Goal: Check status: Check status

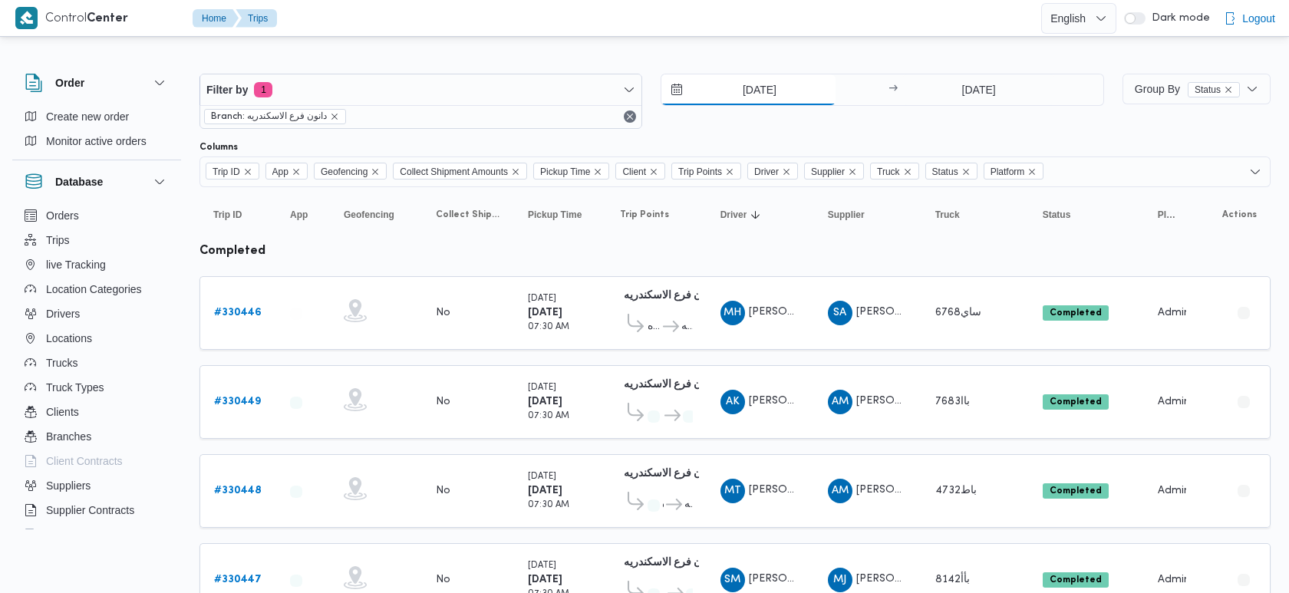
drag, startPoint x: 0, startPoint y: 0, endPoint x: 730, endPoint y: 87, distance: 735.5
click at [730, 87] on input "[DATE]" at bounding box center [748, 89] width 174 height 31
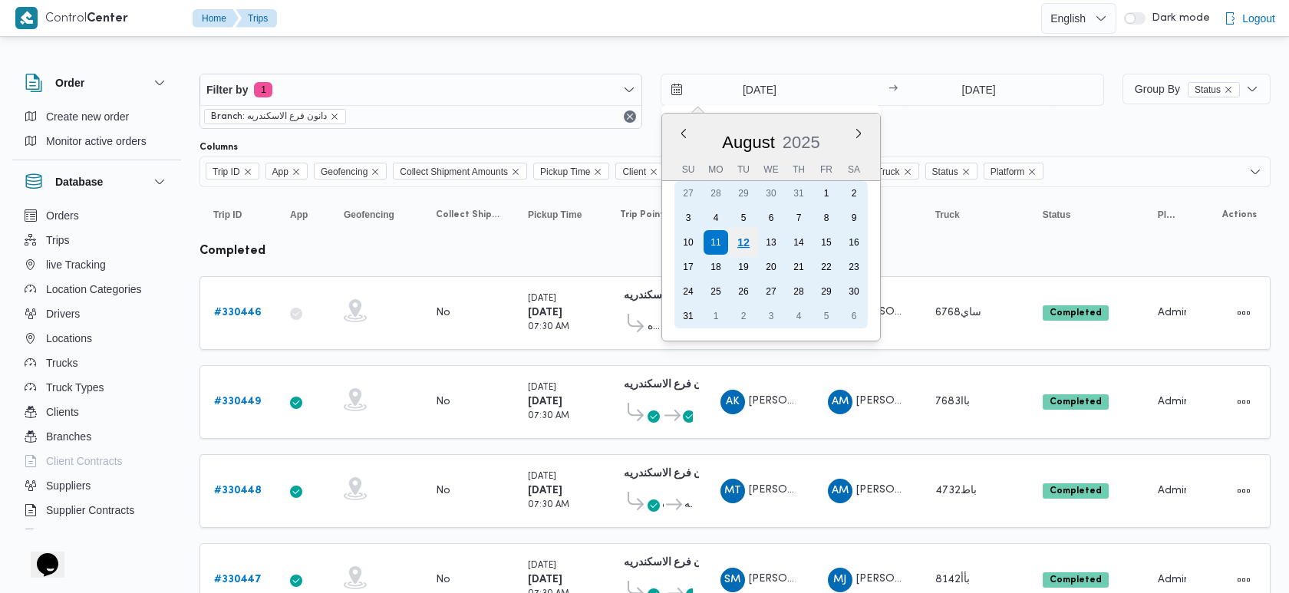
click at [742, 241] on div "12" at bounding box center [743, 242] width 29 height 29
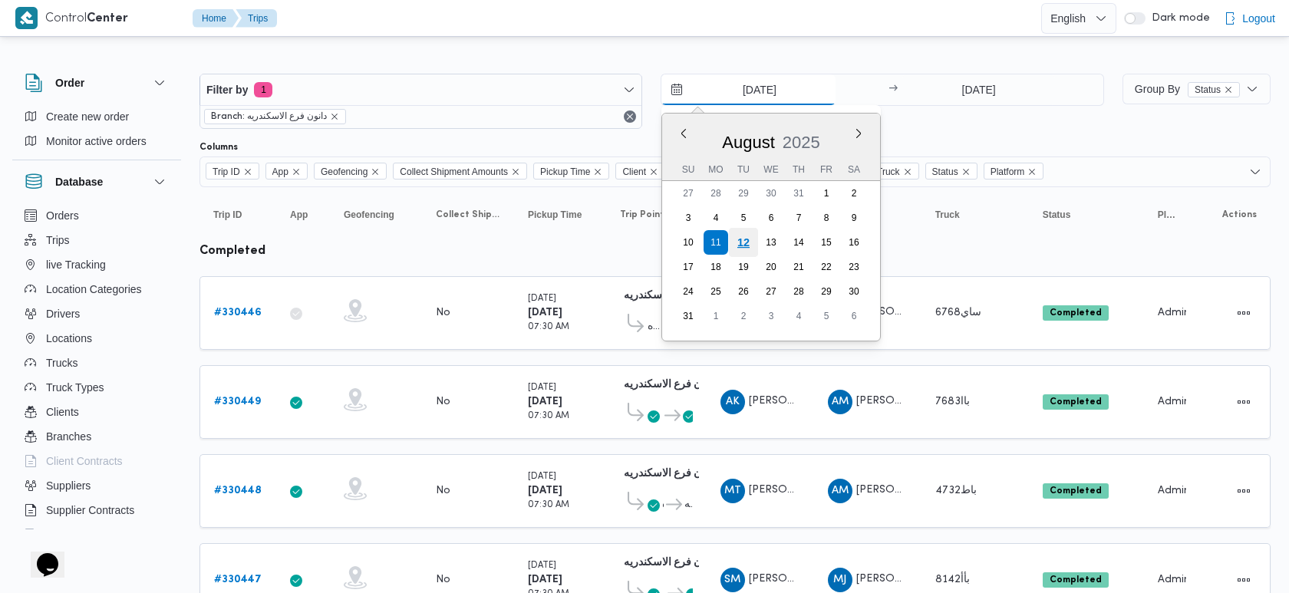
type input "12/8/2025"
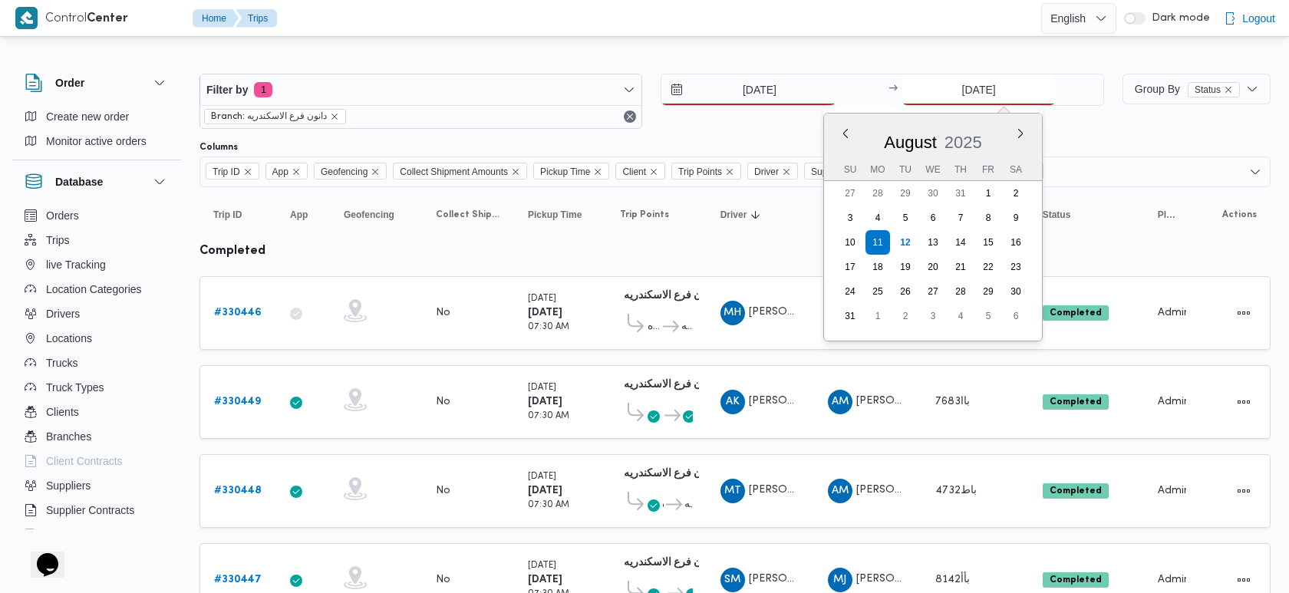
click at [946, 97] on input "11/8/2025" at bounding box center [978, 89] width 153 height 31
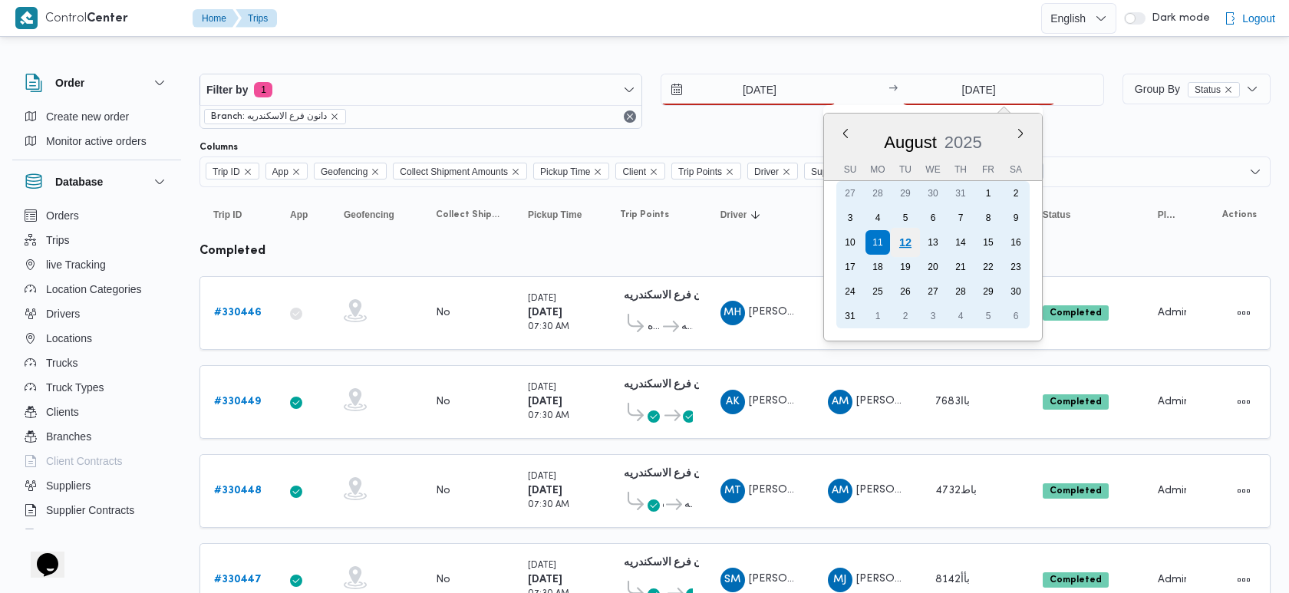
click at [901, 239] on div "12" at bounding box center [905, 242] width 29 height 29
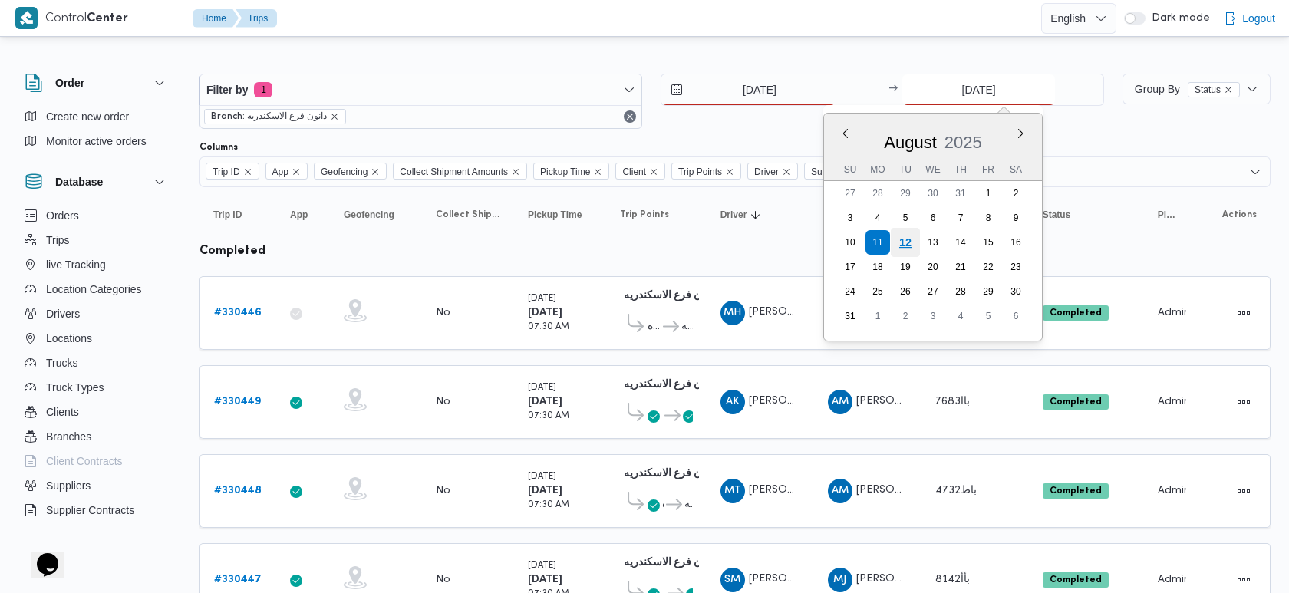
type input "12/8/2025"
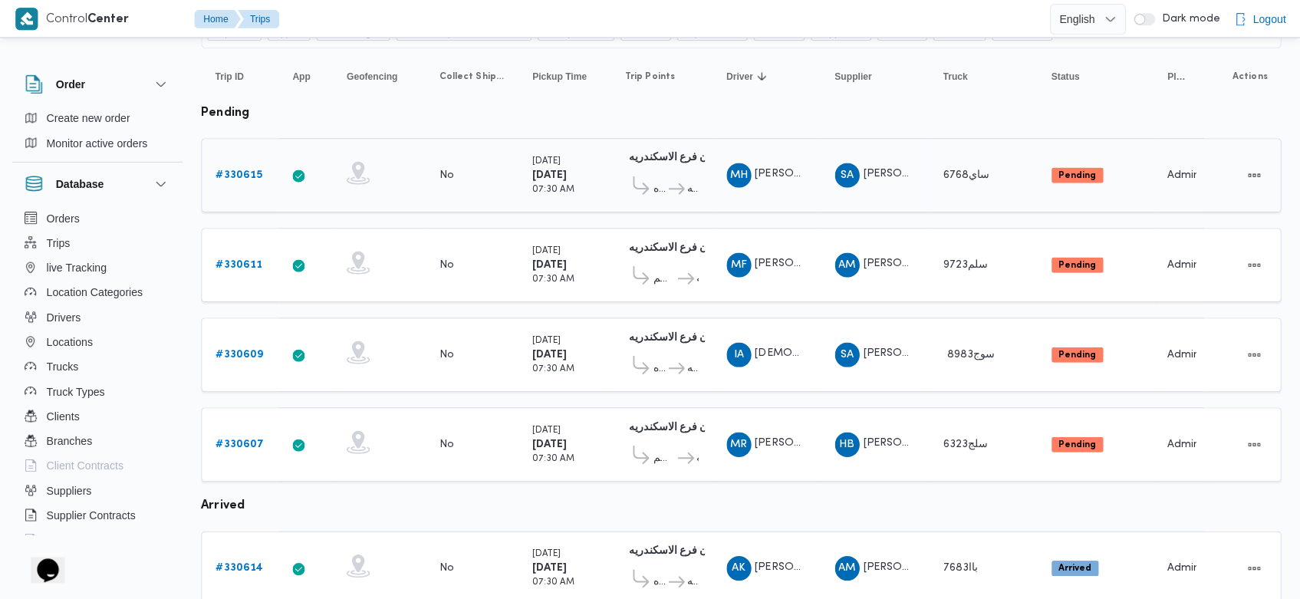
scroll to position [140, 0]
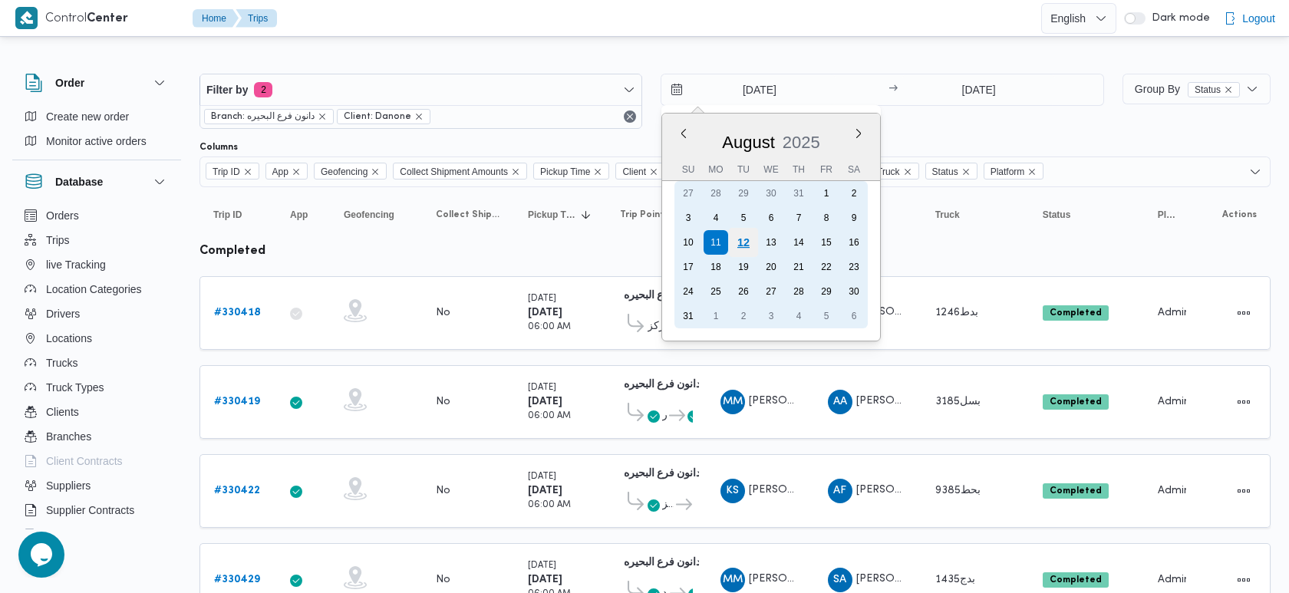
click at [748, 242] on div "12" at bounding box center [743, 242] width 29 height 29
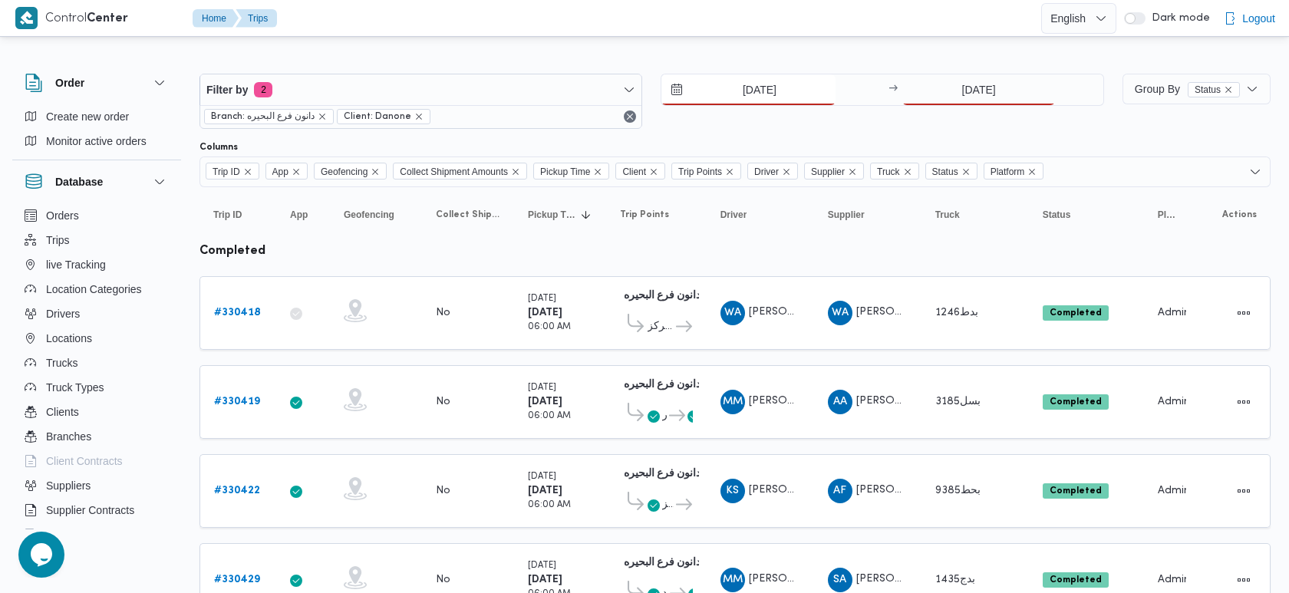
type input "[DATE]"
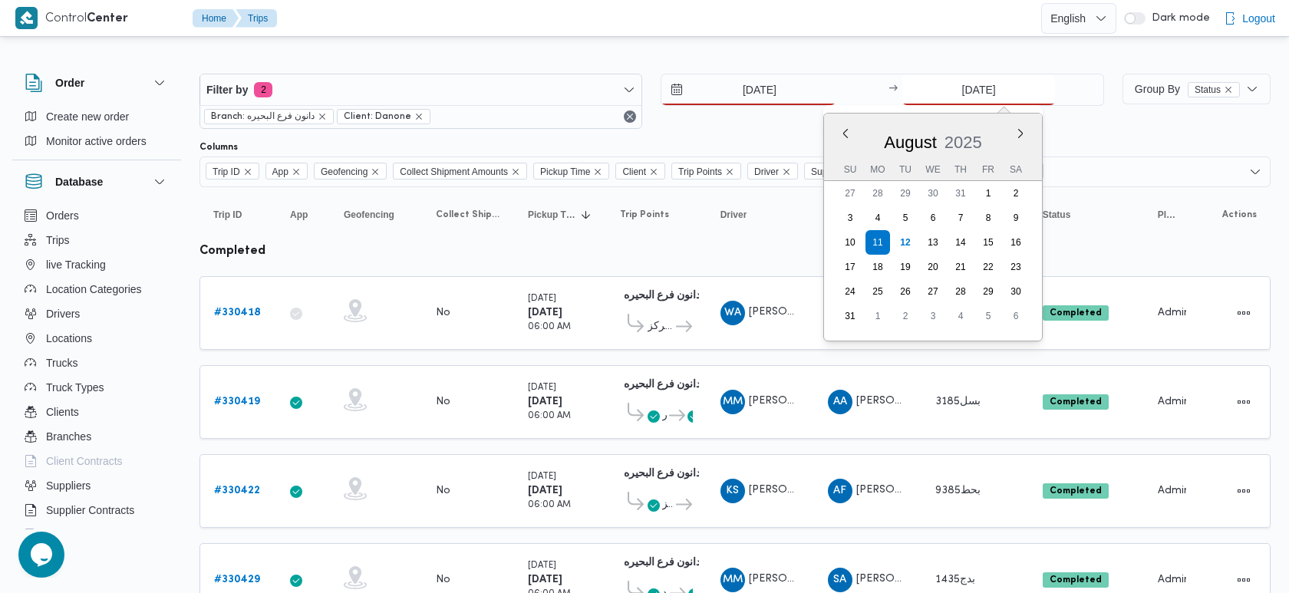
click at [957, 91] on input "11/8/2025" at bounding box center [978, 89] width 153 height 31
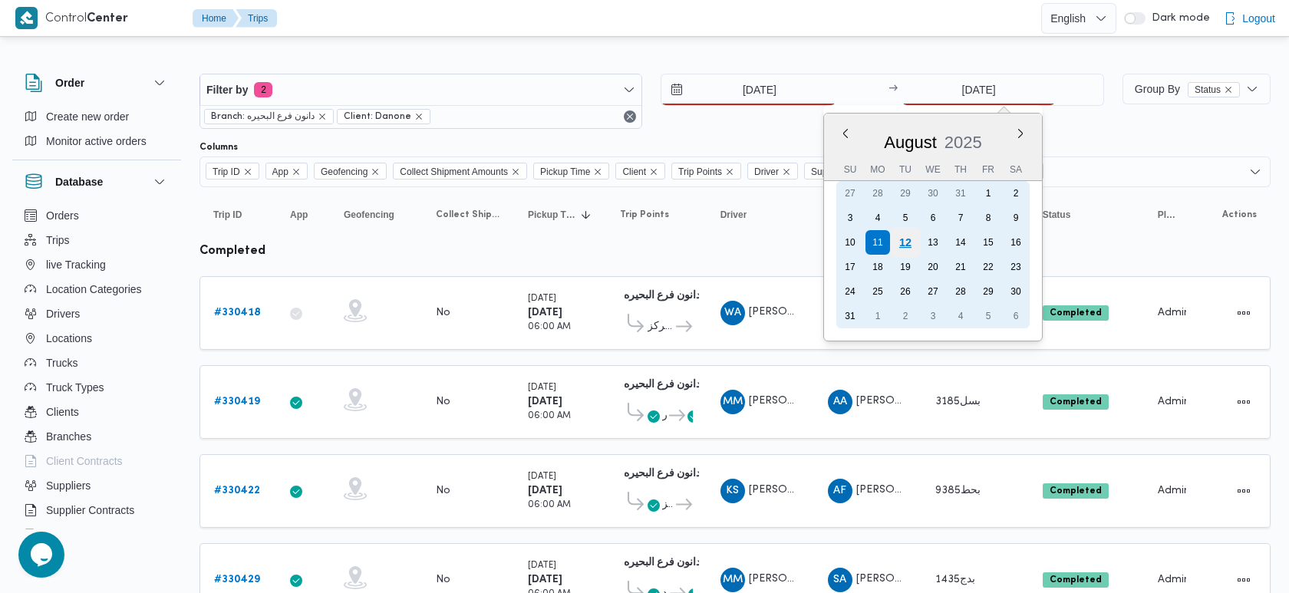
click at [901, 235] on div "12" at bounding box center [905, 242] width 29 height 29
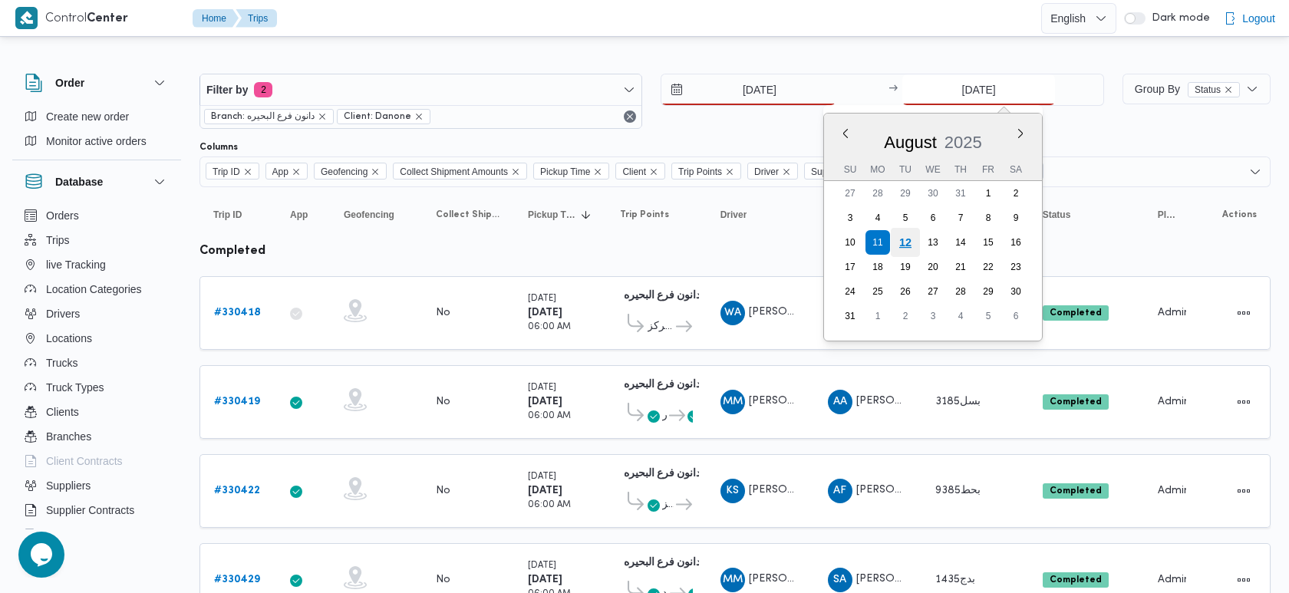
type input "[DATE]"
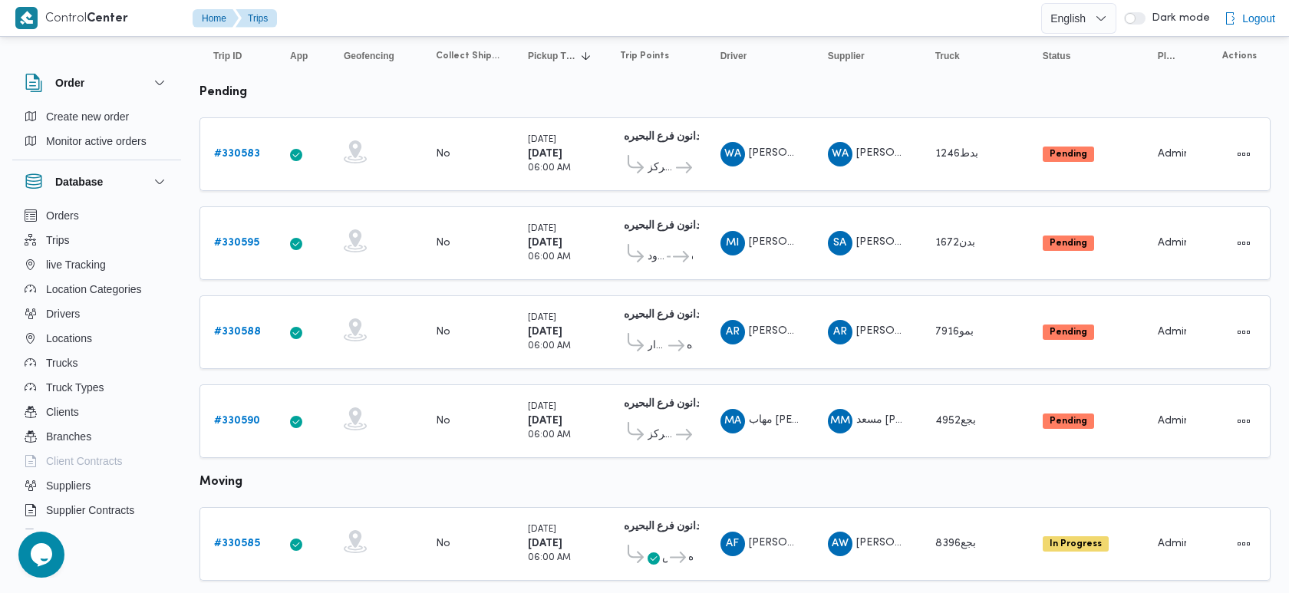
scroll to position [156, 0]
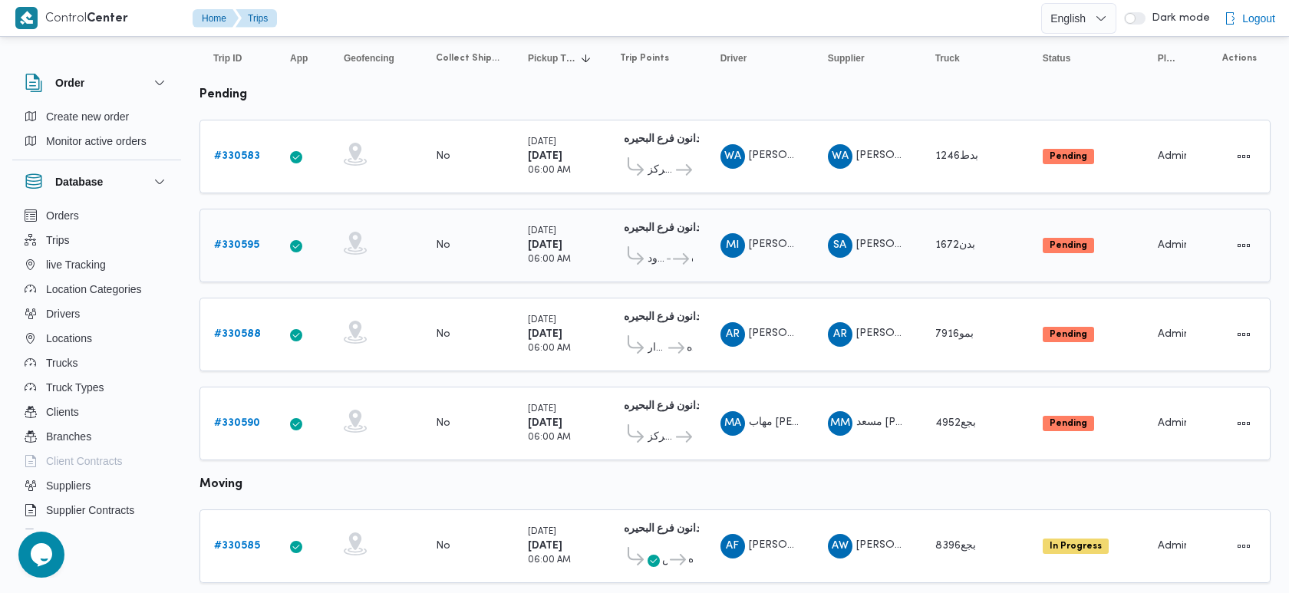
click at [249, 242] on b "# 330595" at bounding box center [236, 245] width 45 height 10
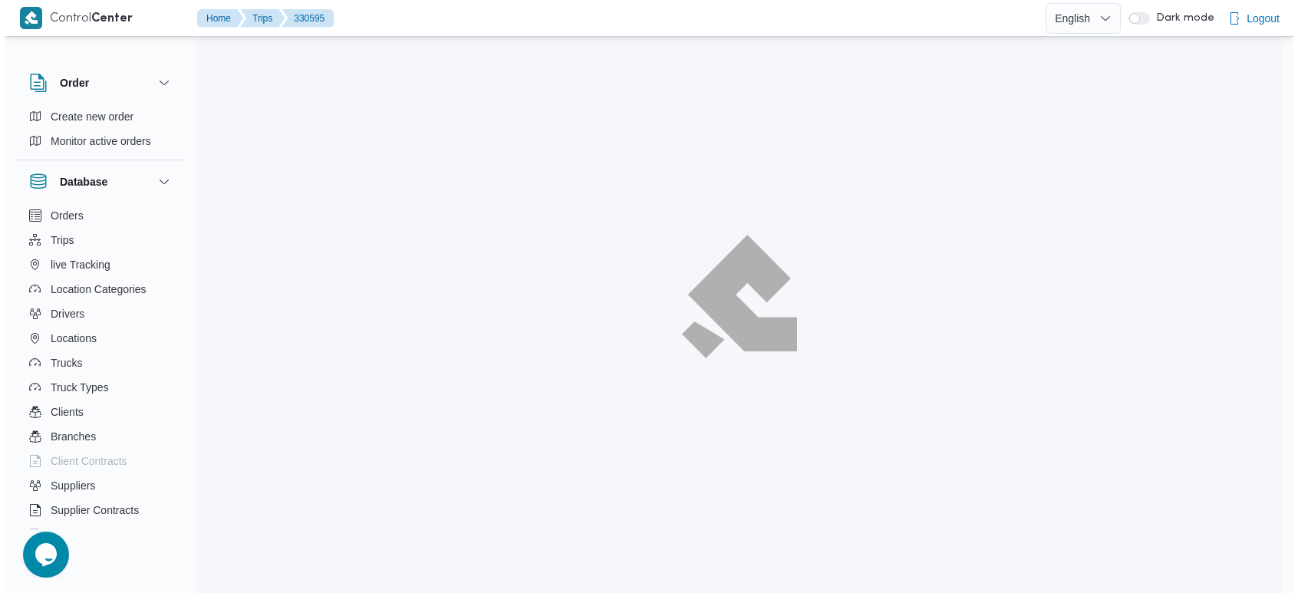
scroll to position [41, 0]
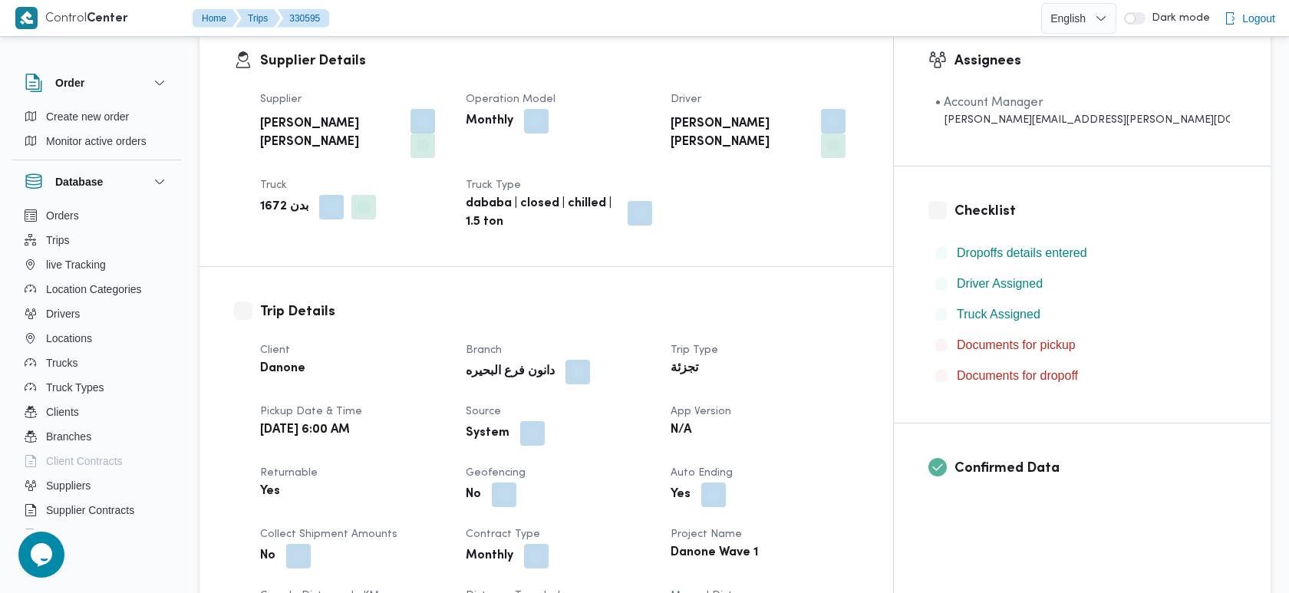
scroll to position [266, 0]
click at [845, 147] on button "button" at bounding box center [833, 143] width 25 height 25
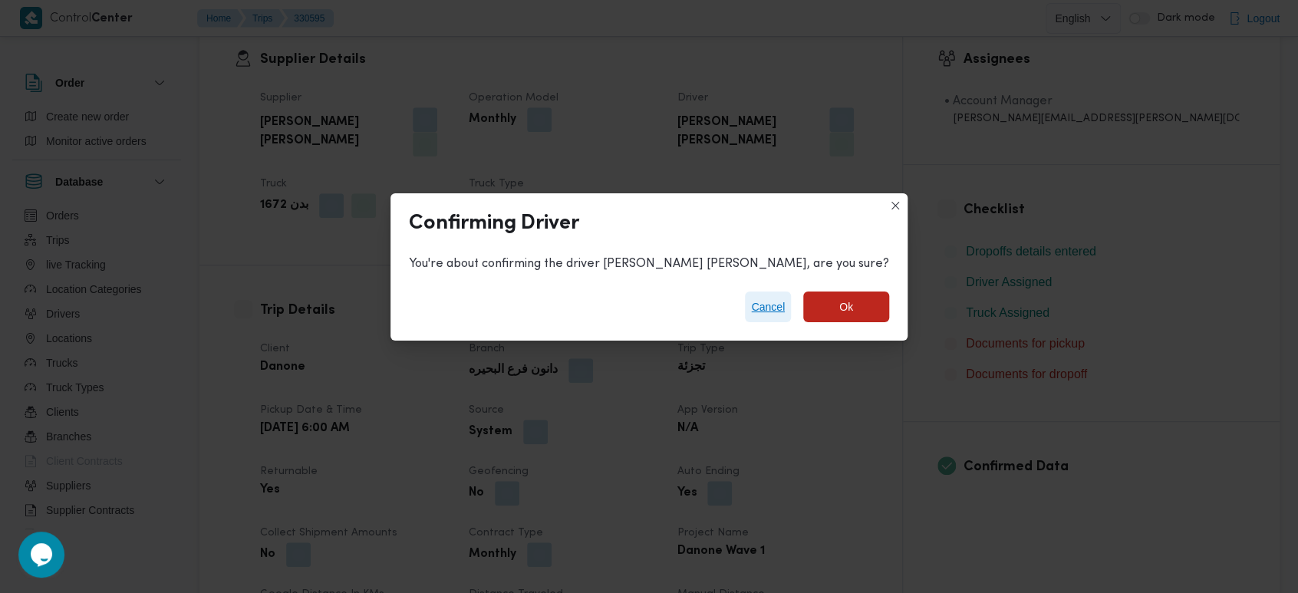
click at [772, 311] on span "Cancel" at bounding box center [768, 307] width 34 height 18
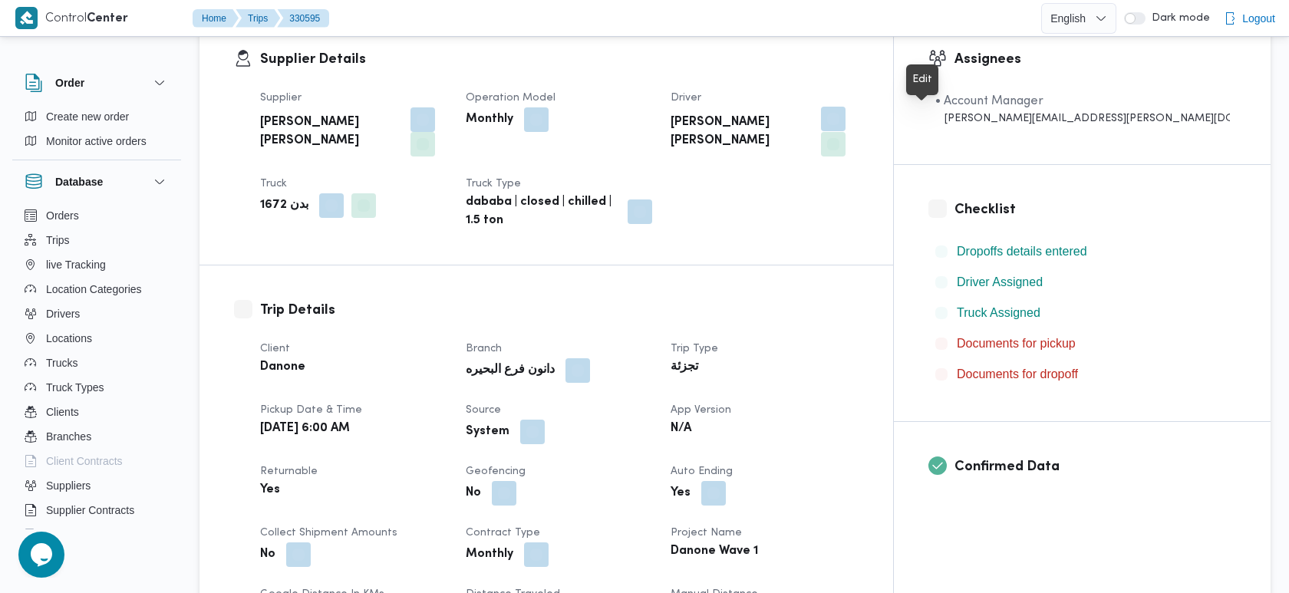
click at [845, 116] on button "button" at bounding box center [833, 119] width 25 height 25
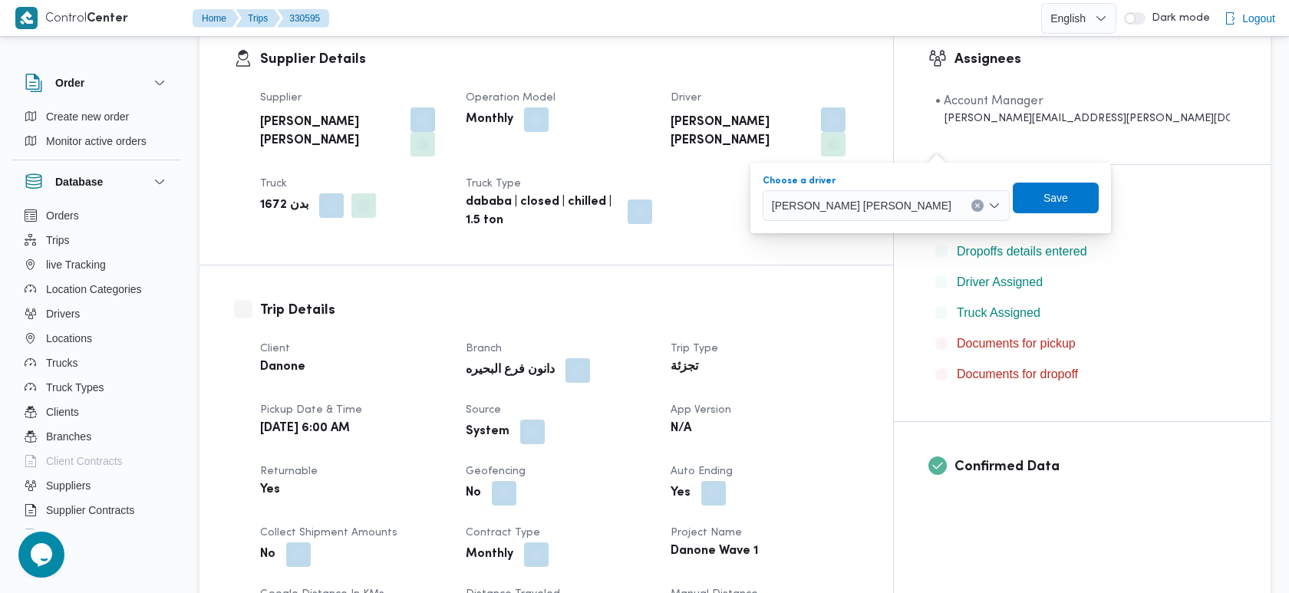
click at [983, 209] on button "Clear input" at bounding box center [977, 205] width 12 height 12
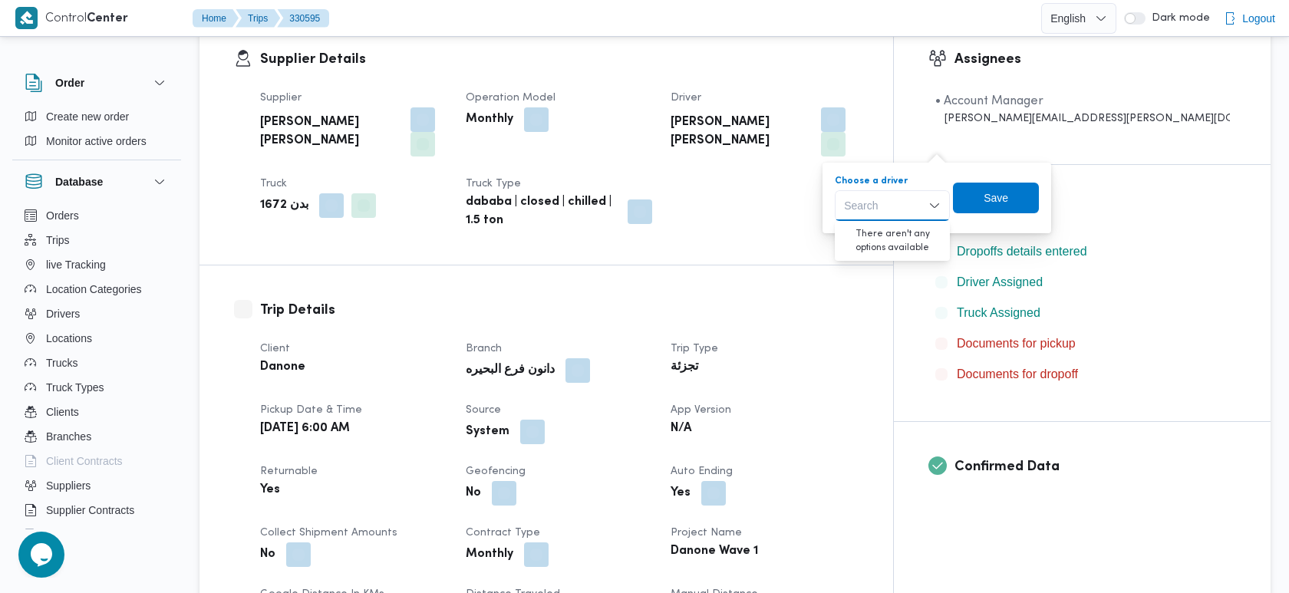
click at [896, 200] on div "Search" at bounding box center [892, 205] width 115 height 31
click at [937, 208] on icon "Close list of options" at bounding box center [934, 205] width 12 height 12
click at [845, 115] on button "button" at bounding box center [833, 119] width 25 height 25
click at [845, 121] on button "button" at bounding box center [833, 119] width 25 height 25
click at [894, 207] on div "Search" at bounding box center [892, 205] width 115 height 31
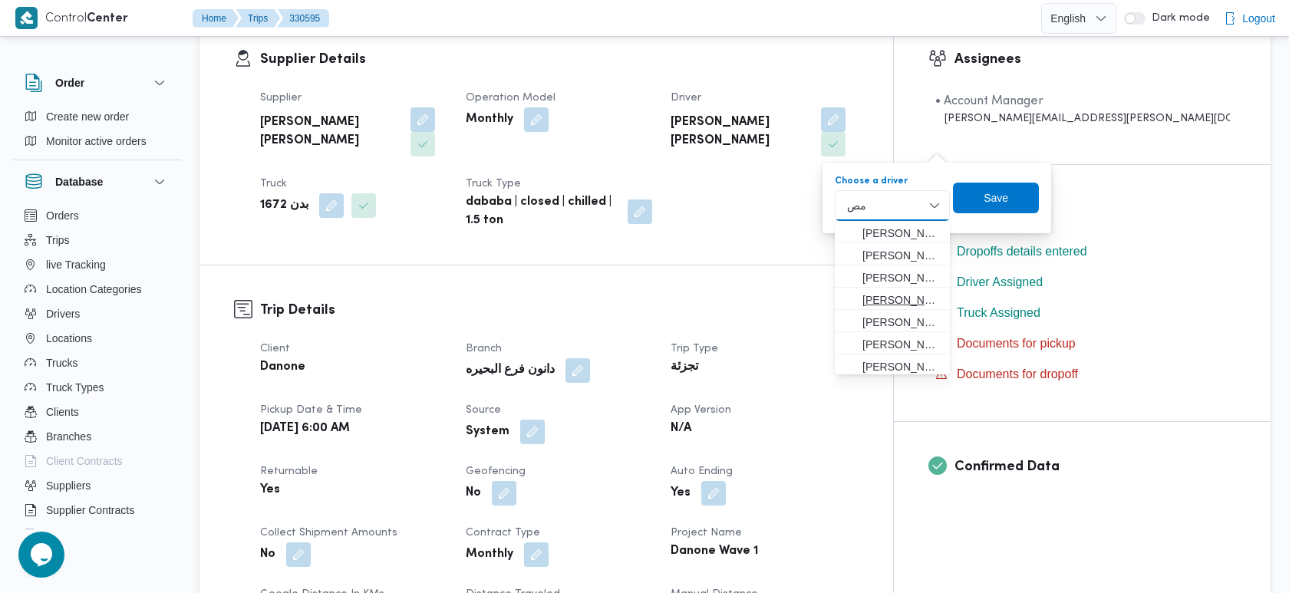
scroll to position [23, 0]
type input "مص"
click at [911, 297] on span "[PERSON_NAME]" at bounding box center [901, 299] width 78 height 18
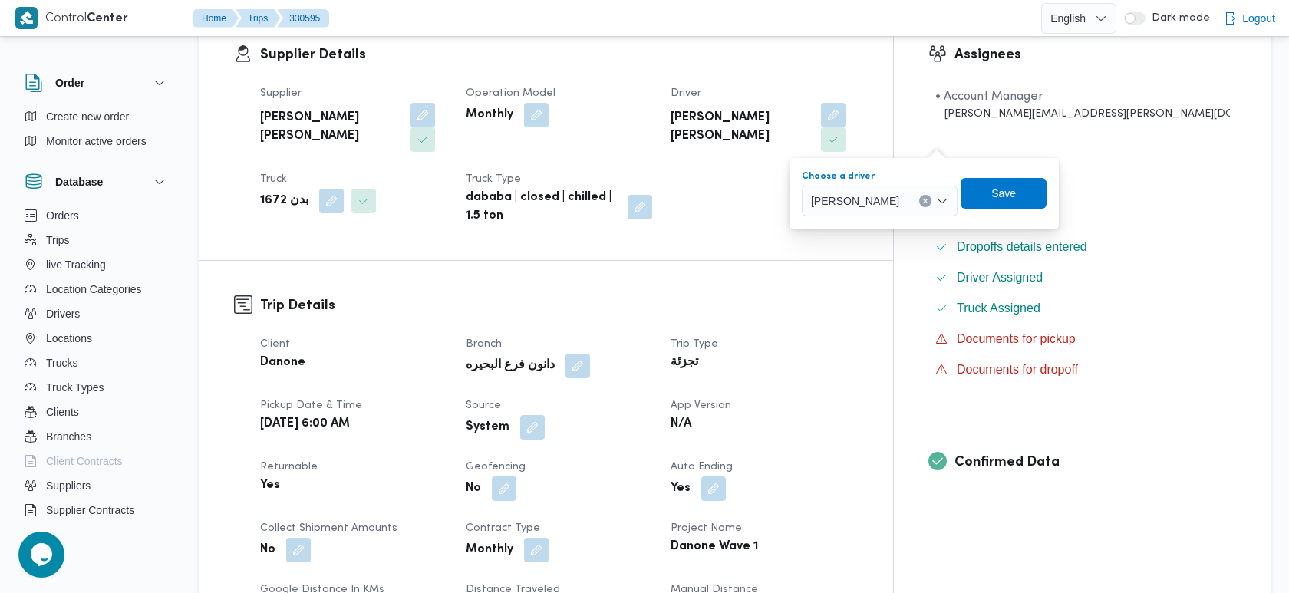
scroll to position [273, 0]
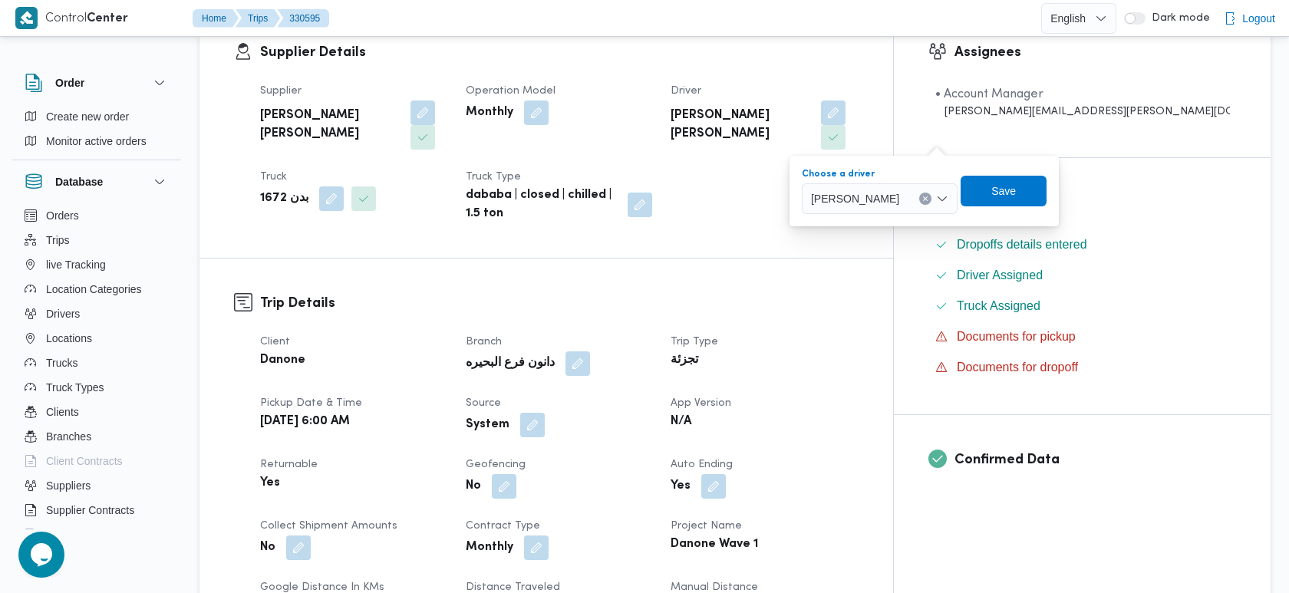
click at [927, 199] on icon "Clear input" at bounding box center [926, 198] width 4 height 4
type input "ا"
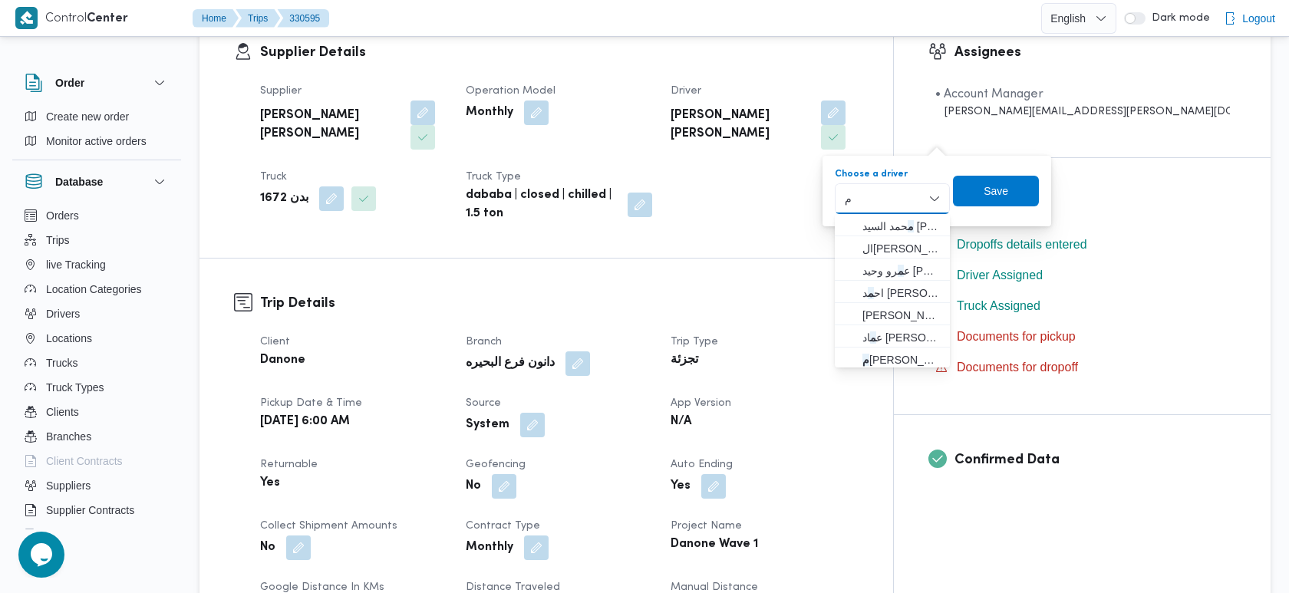
type input "م"
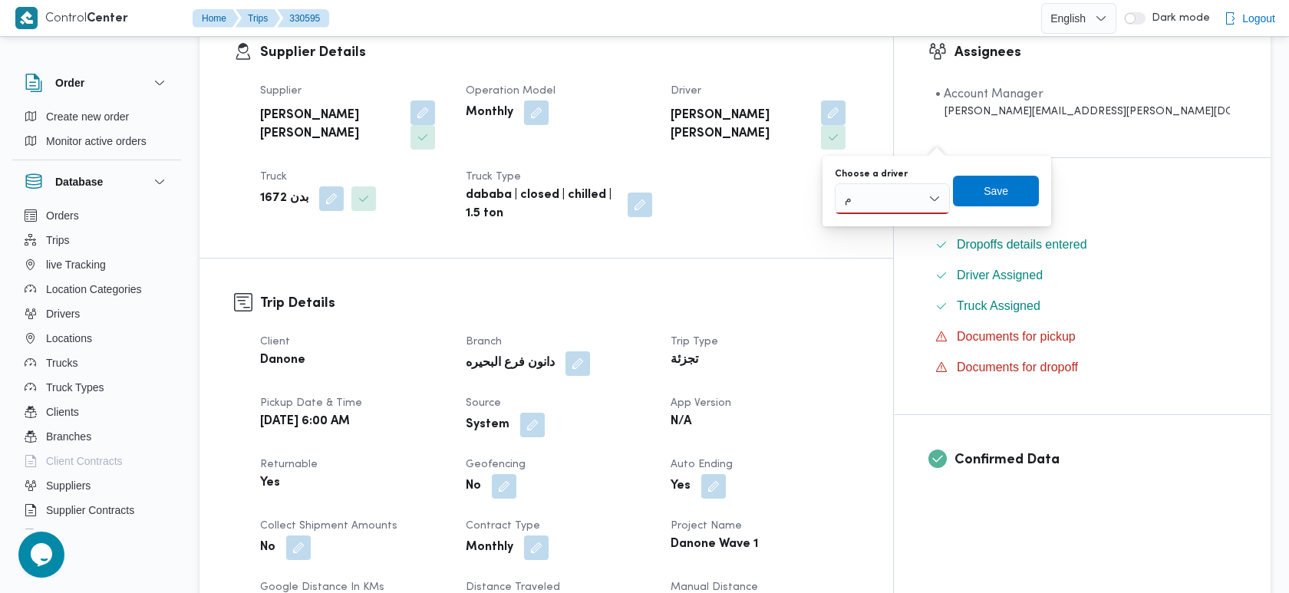
click at [792, 213] on div "Supplier صلاح عطيه جاب الله محمد Operation Model Monthly Driver محمود ابراهيم م…" at bounding box center [559, 153] width 617 height 160
click at [871, 199] on div "م م" at bounding box center [892, 198] width 115 height 31
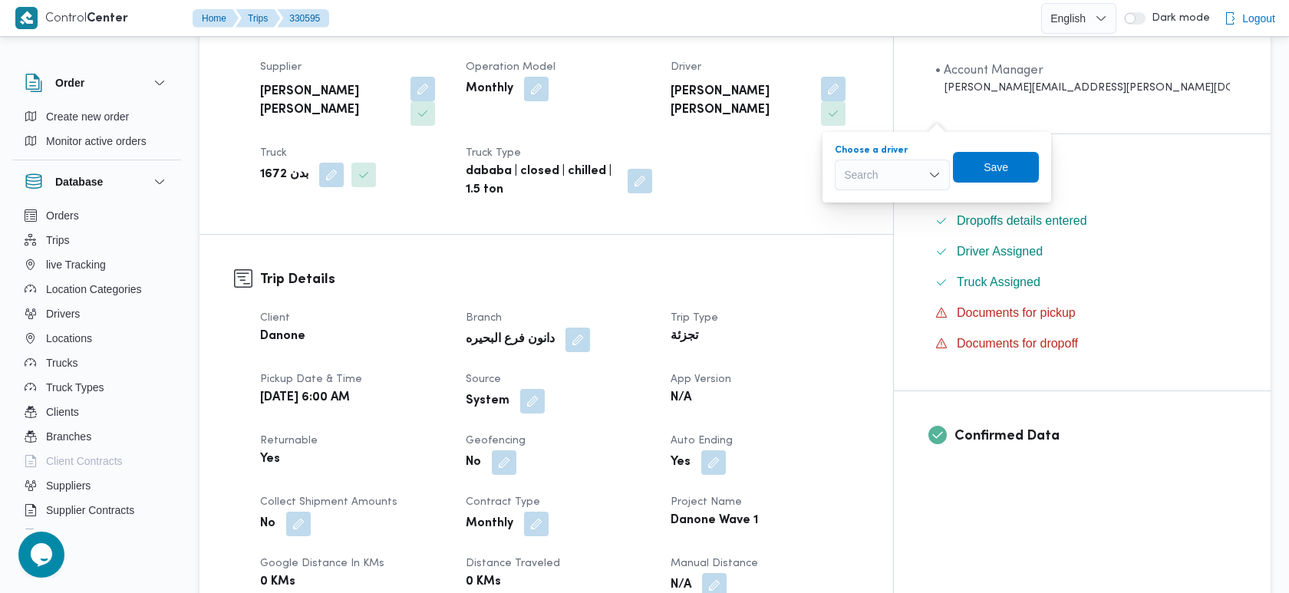
click at [923, 172] on div "Search" at bounding box center [892, 175] width 115 height 31
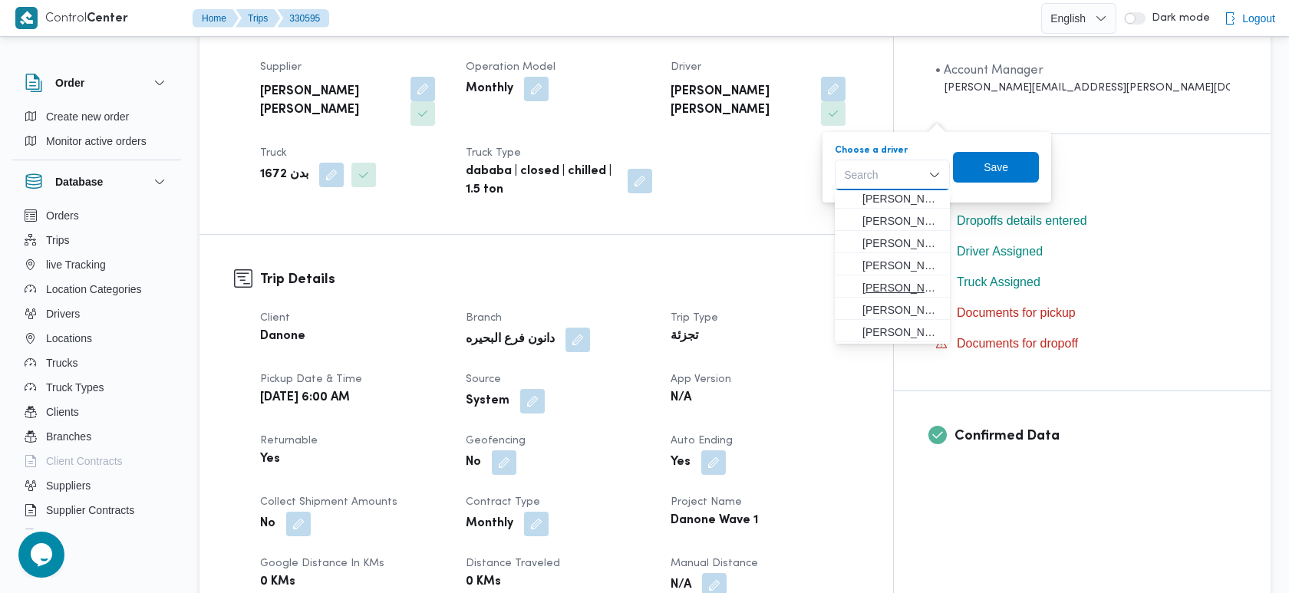
scroll to position [22, 0]
click at [888, 246] on span "[PERSON_NAME]" at bounding box center [901, 247] width 78 height 18
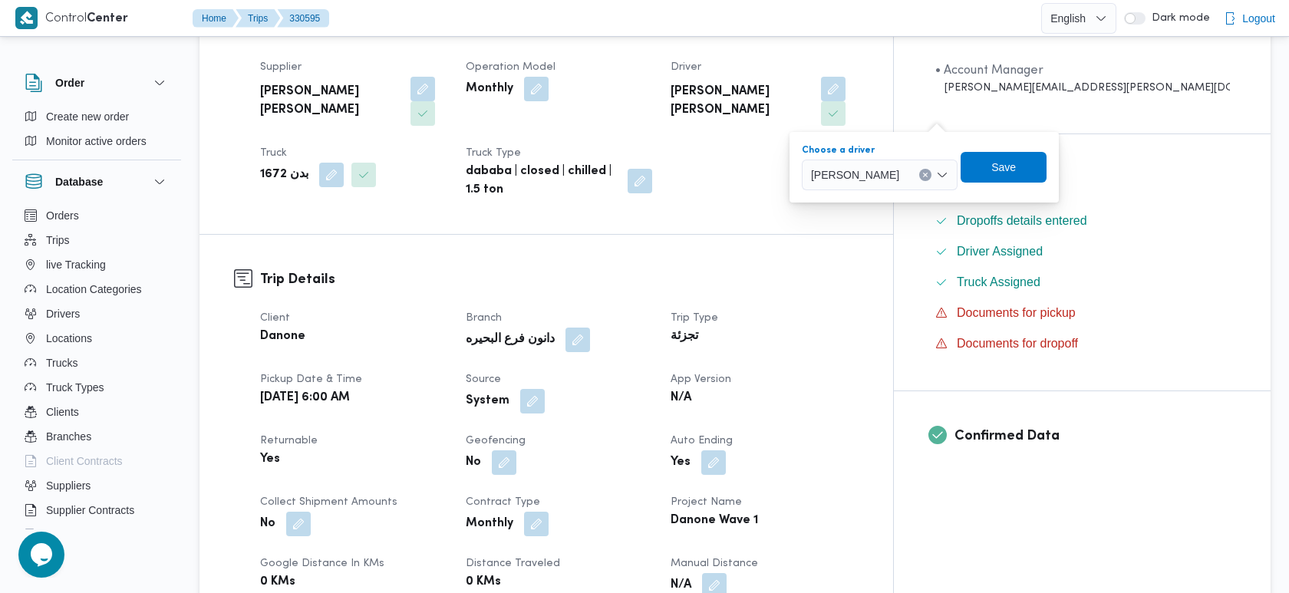
click at [928, 172] on icon "Clear input" at bounding box center [925, 175] width 6 height 6
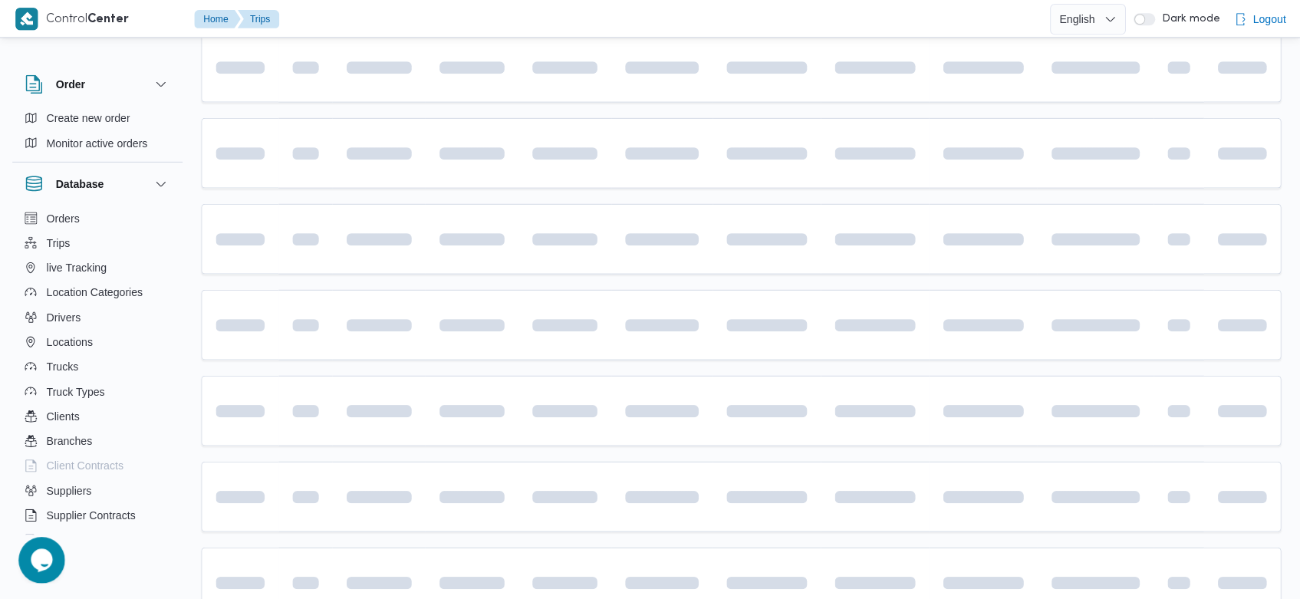
scroll to position [156, 0]
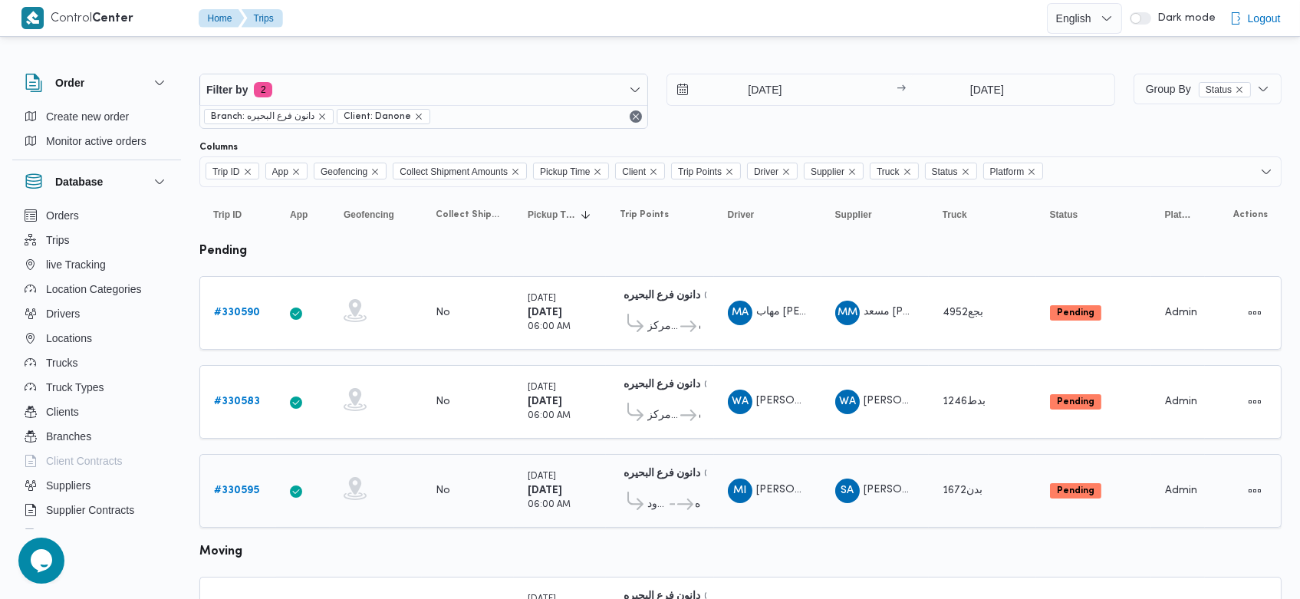
click at [240, 486] on b "# 330595" at bounding box center [236, 491] width 45 height 10
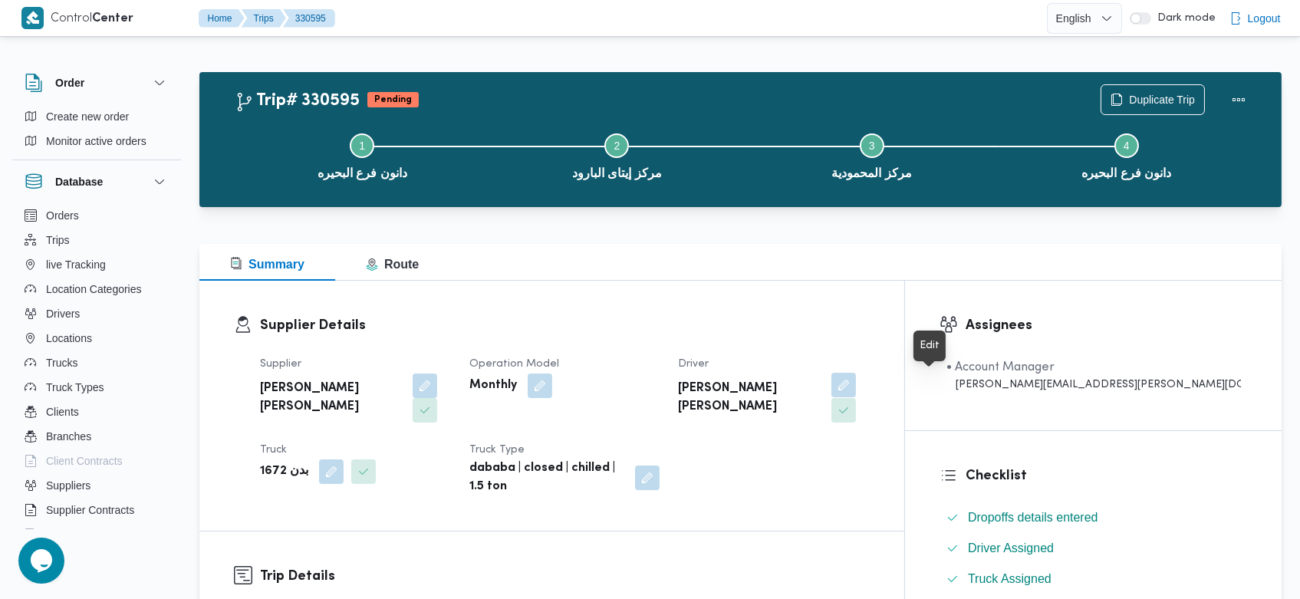
click at [856, 392] on button "button" at bounding box center [844, 385] width 25 height 25
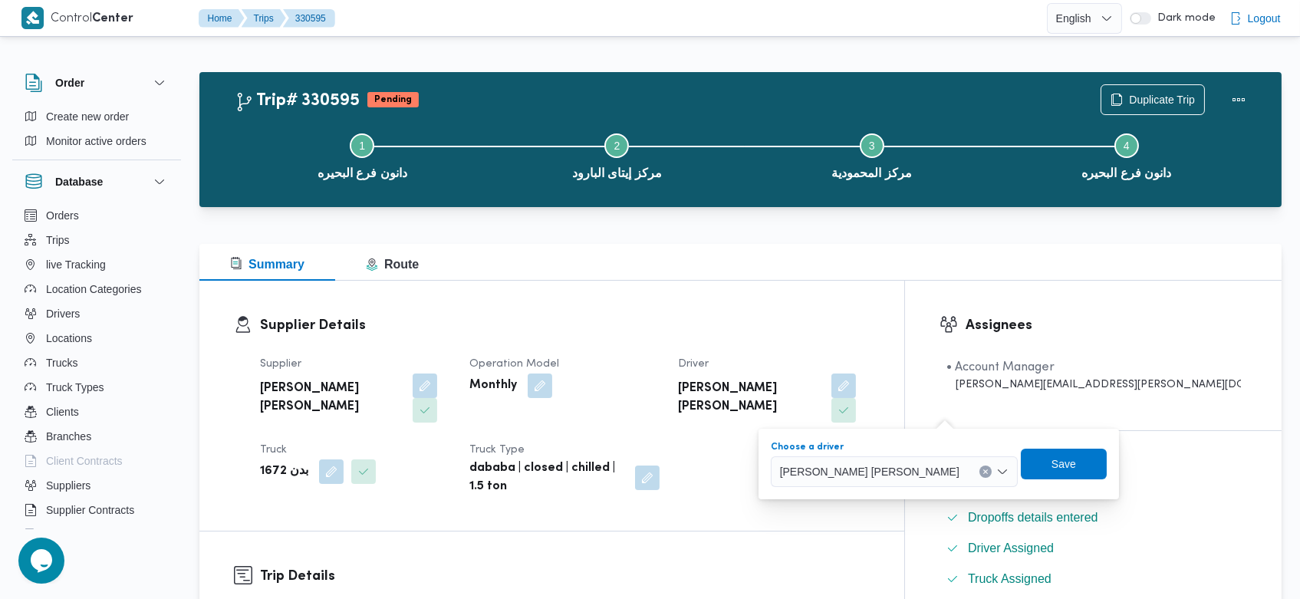
click at [989, 469] on icon "Clear input" at bounding box center [986, 472] width 6 height 6
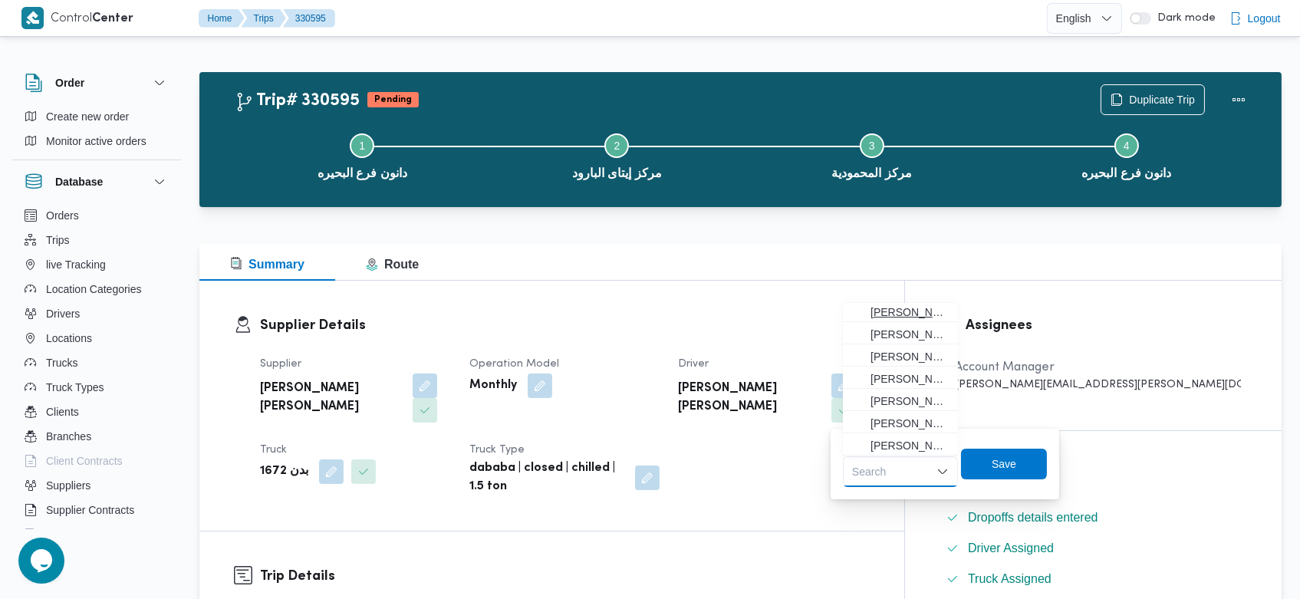
scroll to position [71, 0]
click at [903, 469] on div "Search" at bounding box center [900, 471] width 115 height 31
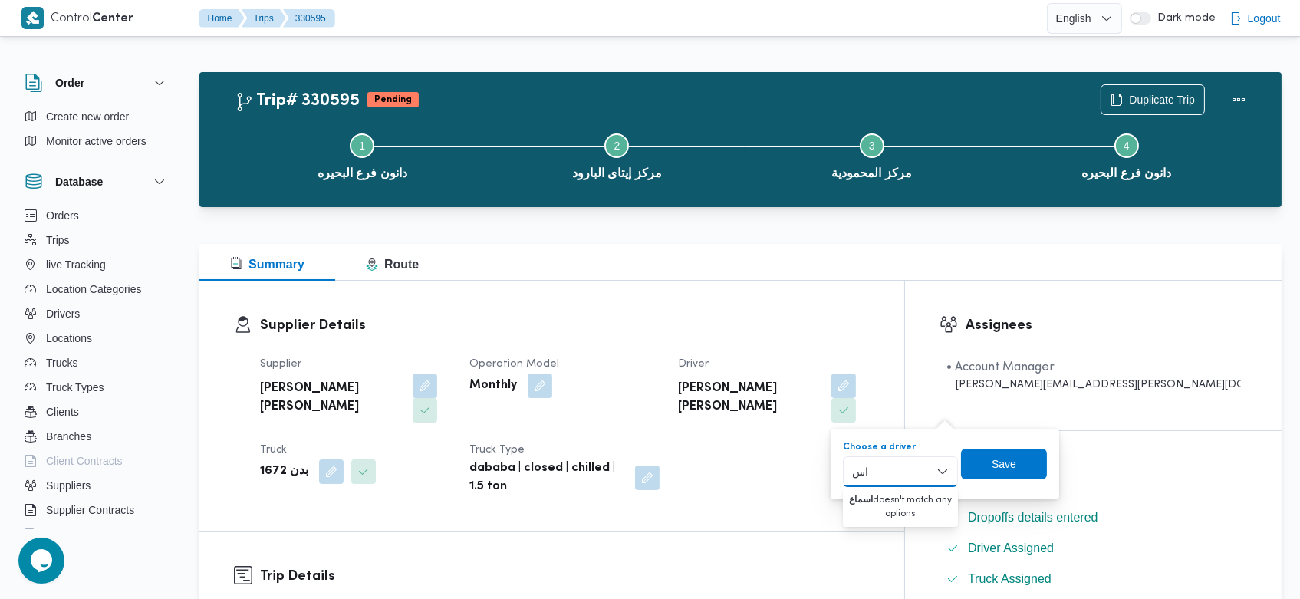
type input "ا"
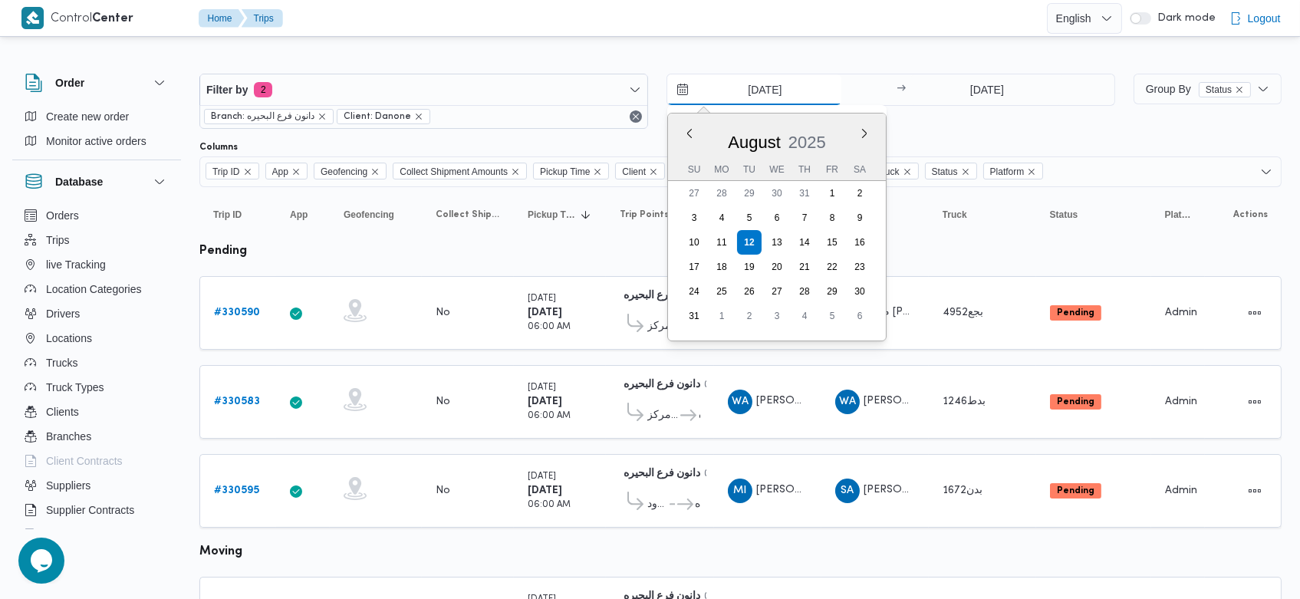
click at [735, 95] on input "[DATE]" at bounding box center [754, 89] width 174 height 31
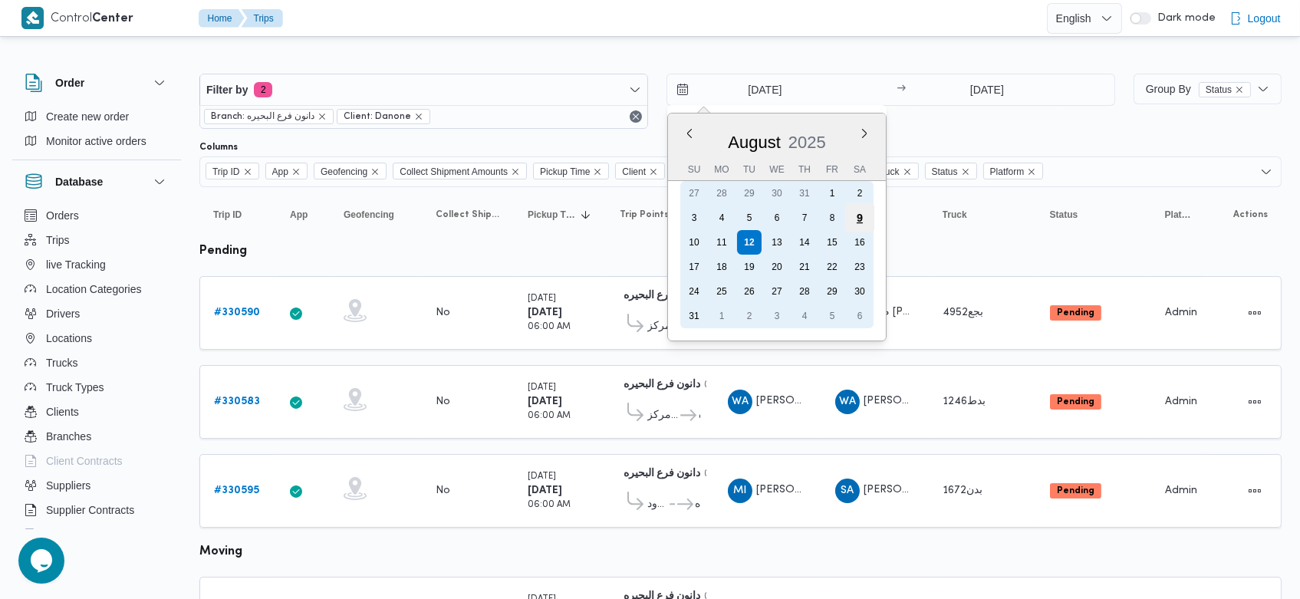
click at [858, 211] on div "9" at bounding box center [859, 217] width 29 height 29
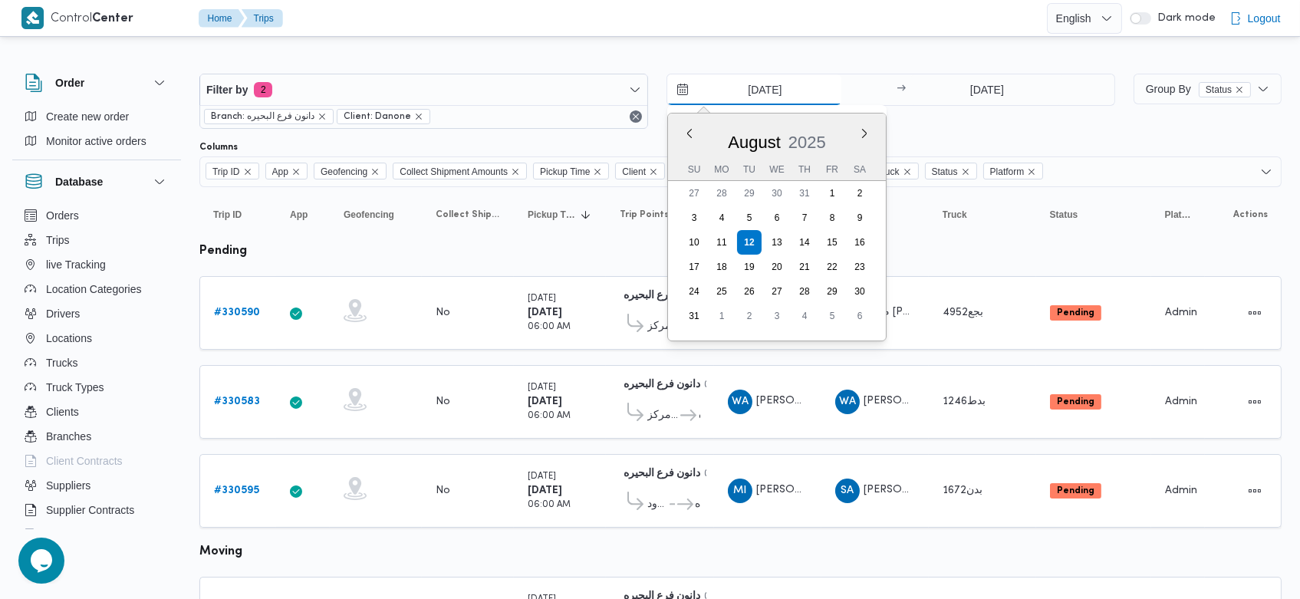
type input "[DATE]"
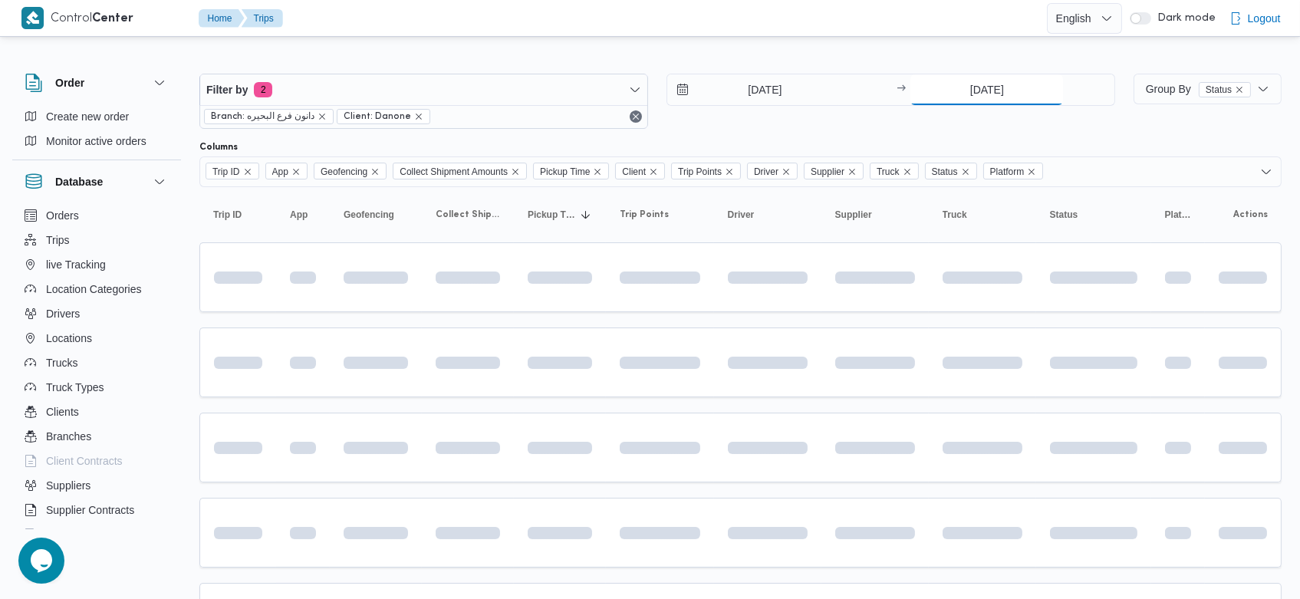
click at [958, 98] on input "[DATE]" at bounding box center [987, 89] width 153 height 31
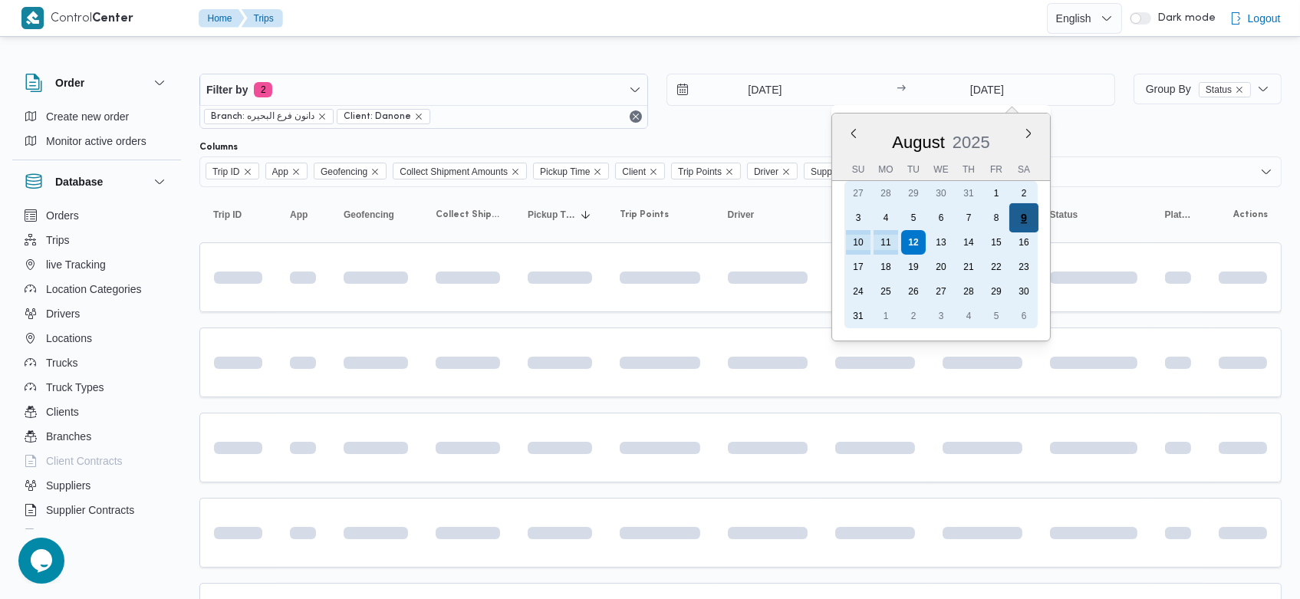
click at [1018, 217] on div "9" at bounding box center [1024, 217] width 29 height 29
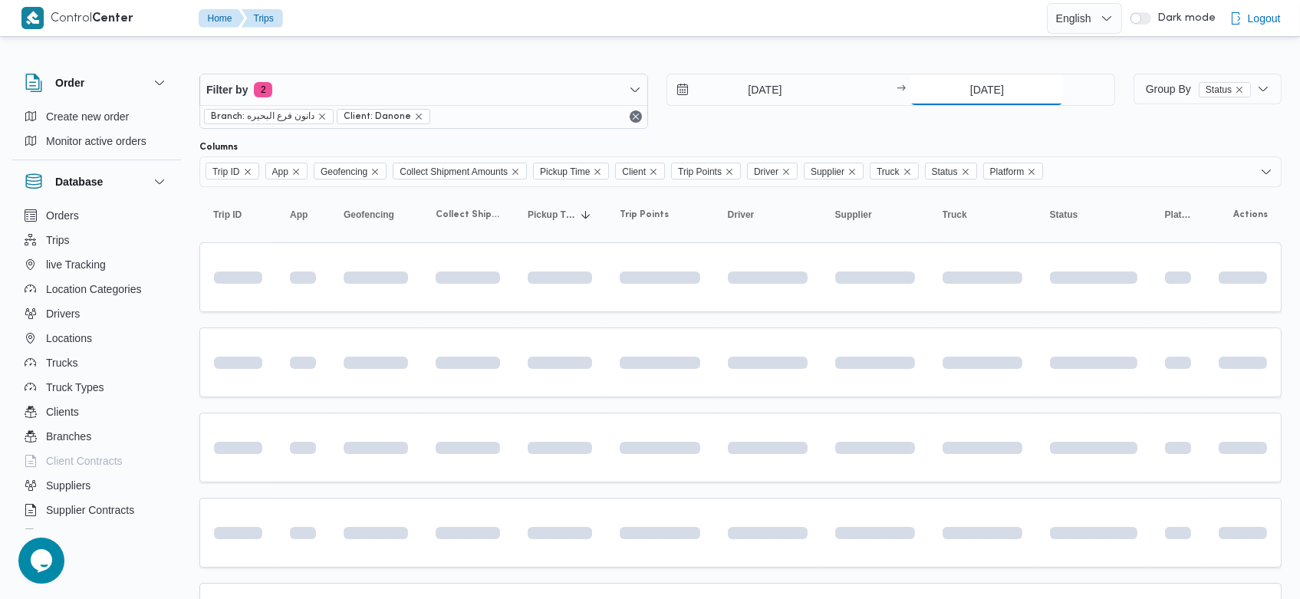
type input "[DATE]"
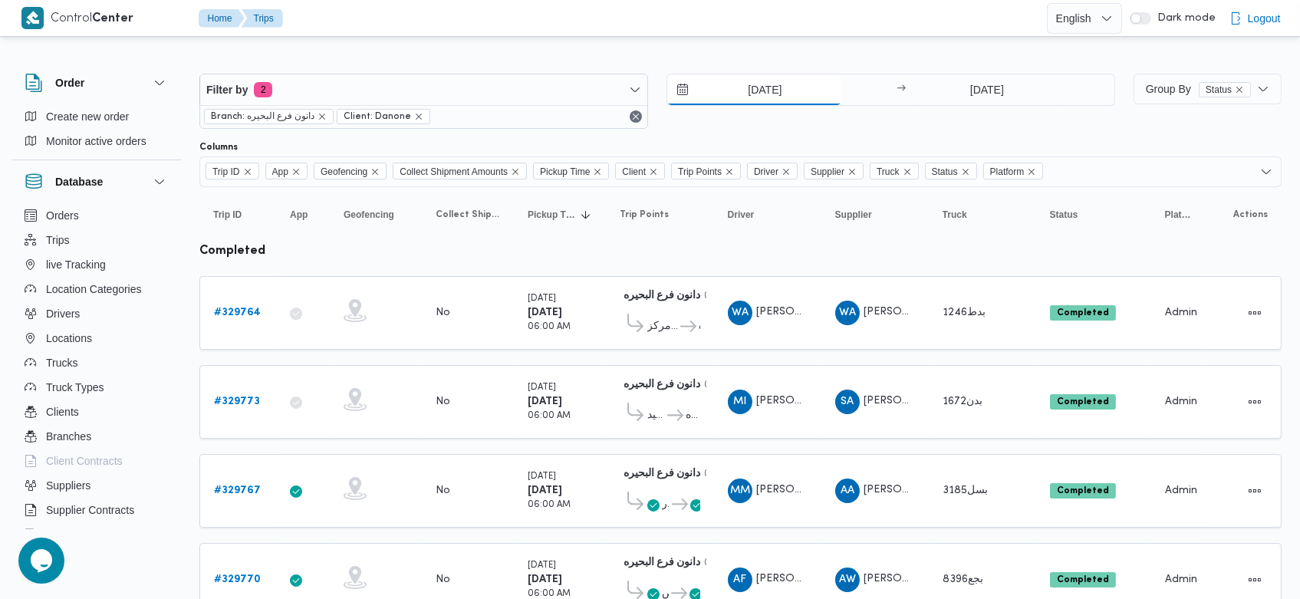
click at [745, 91] on input "[DATE]" at bounding box center [754, 89] width 174 height 31
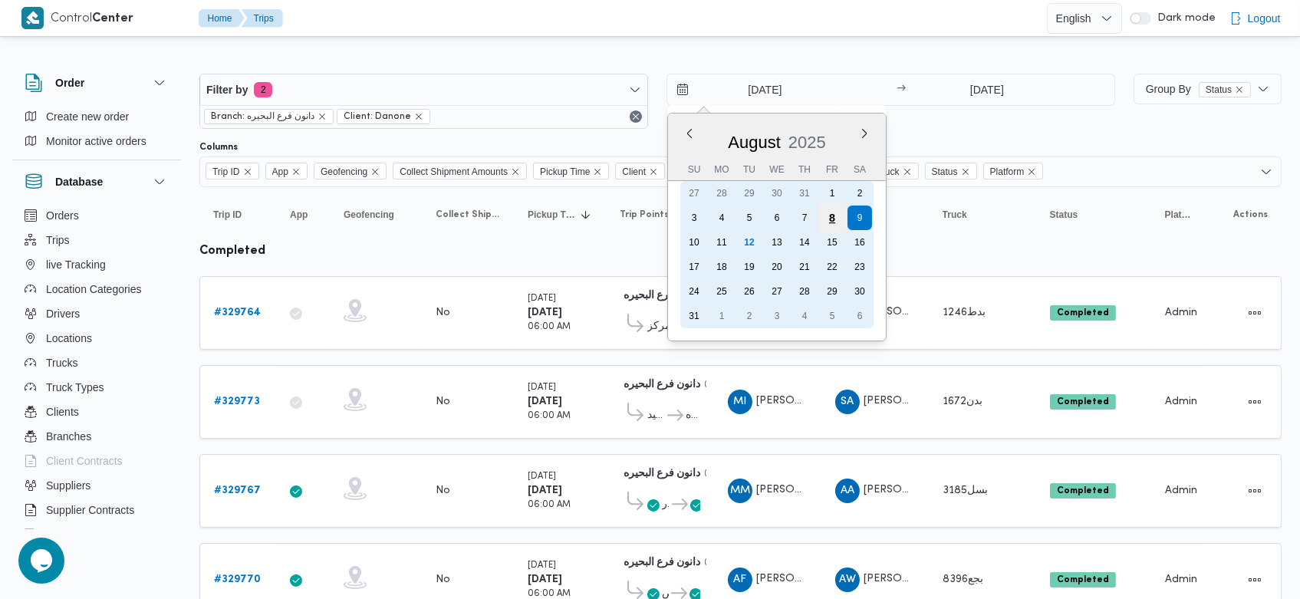
click at [827, 222] on div "8" at bounding box center [832, 217] width 29 height 29
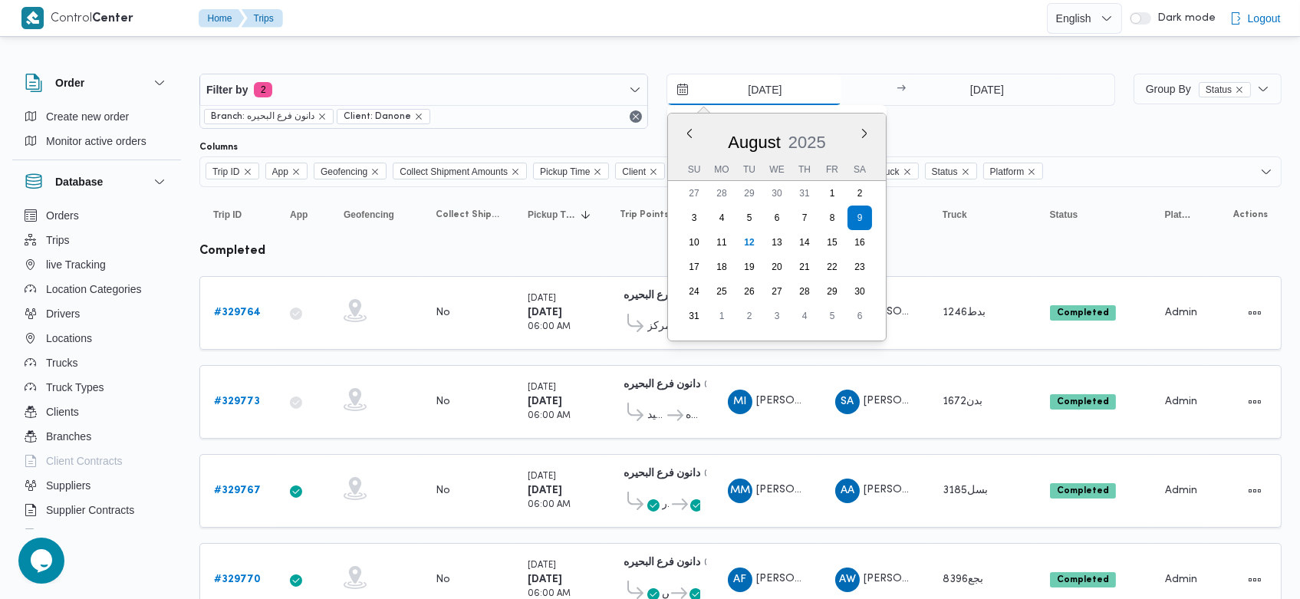
type input "[DATE]"
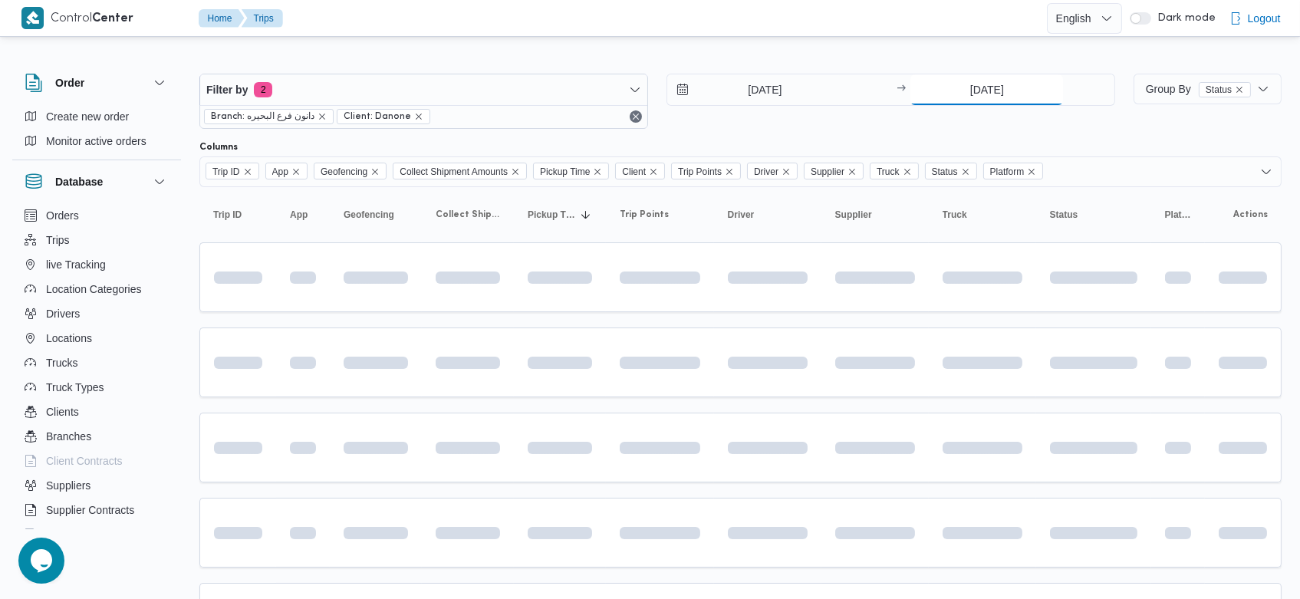
click at [964, 89] on input "[DATE]" at bounding box center [987, 89] width 153 height 31
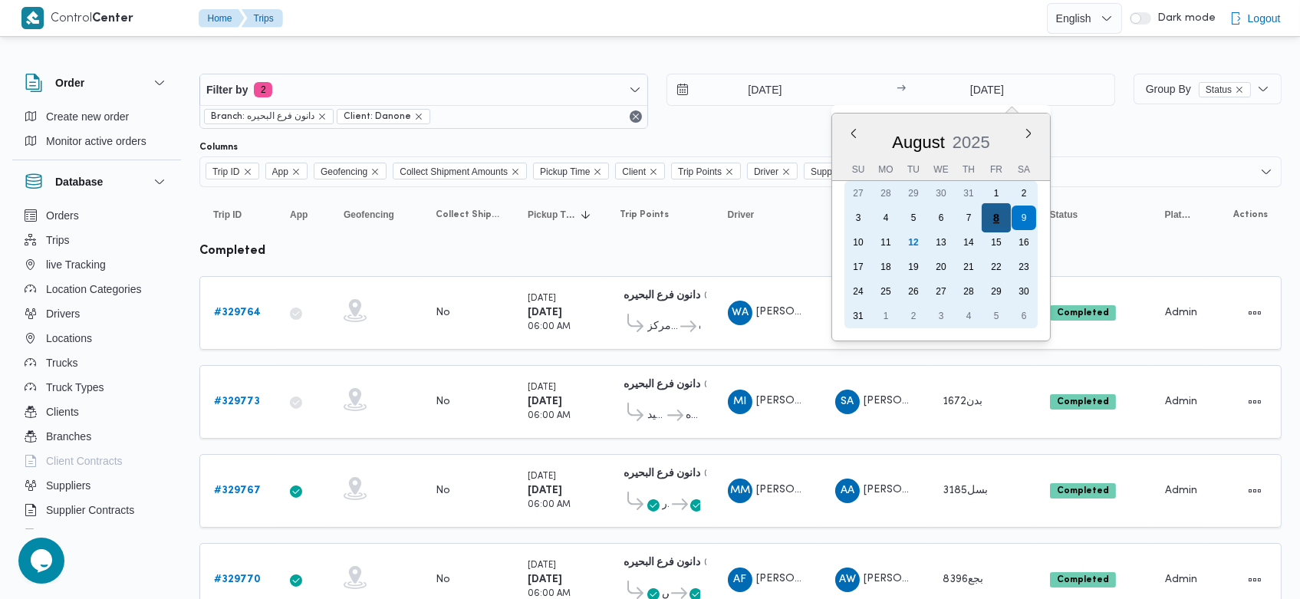
click at [997, 219] on div "8" at bounding box center [996, 217] width 29 height 29
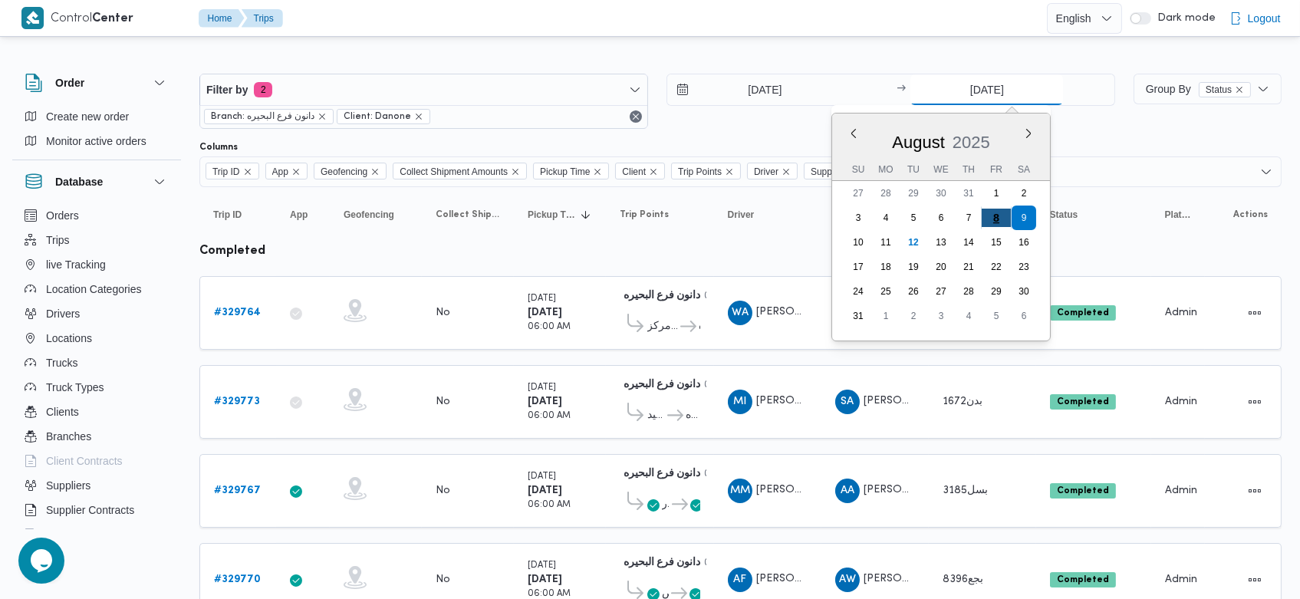
type input "[DATE]"
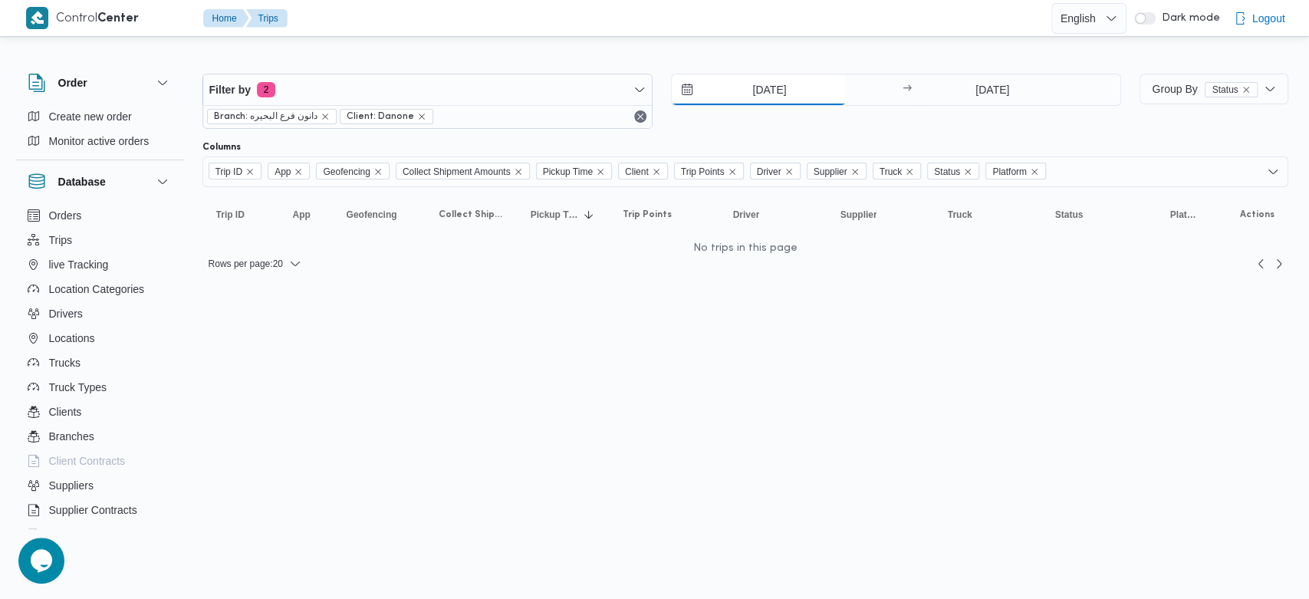
click at [749, 91] on input "[DATE]" at bounding box center [759, 89] width 174 height 31
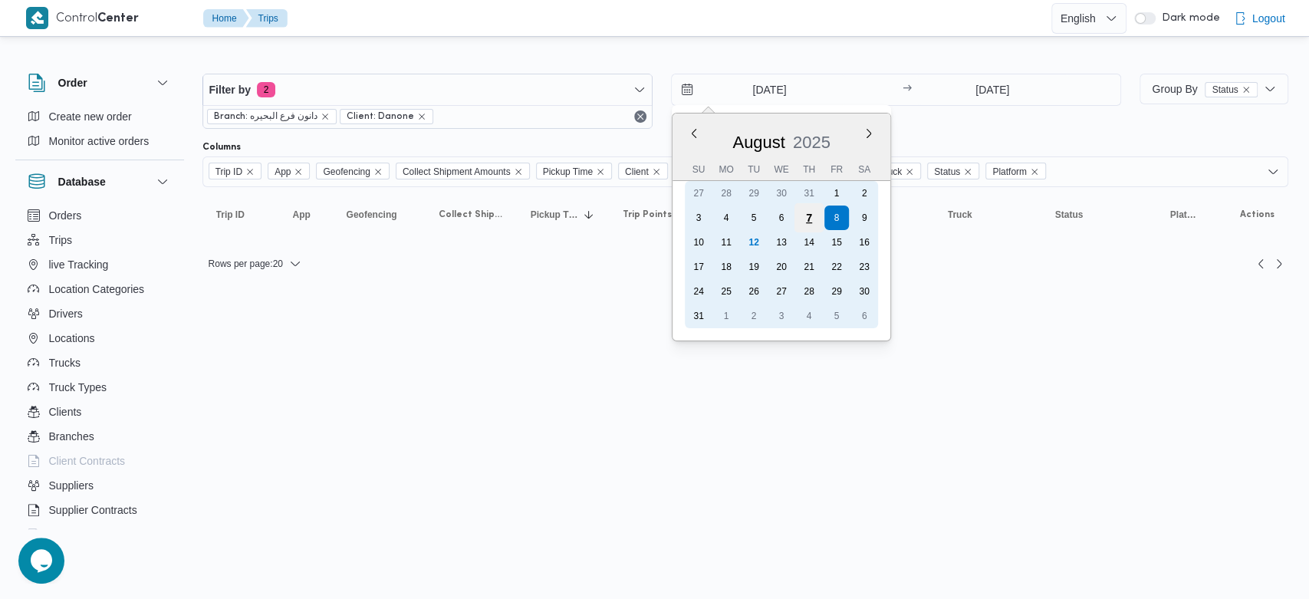
click at [813, 226] on div "7" at bounding box center [809, 217] width 29 height 29
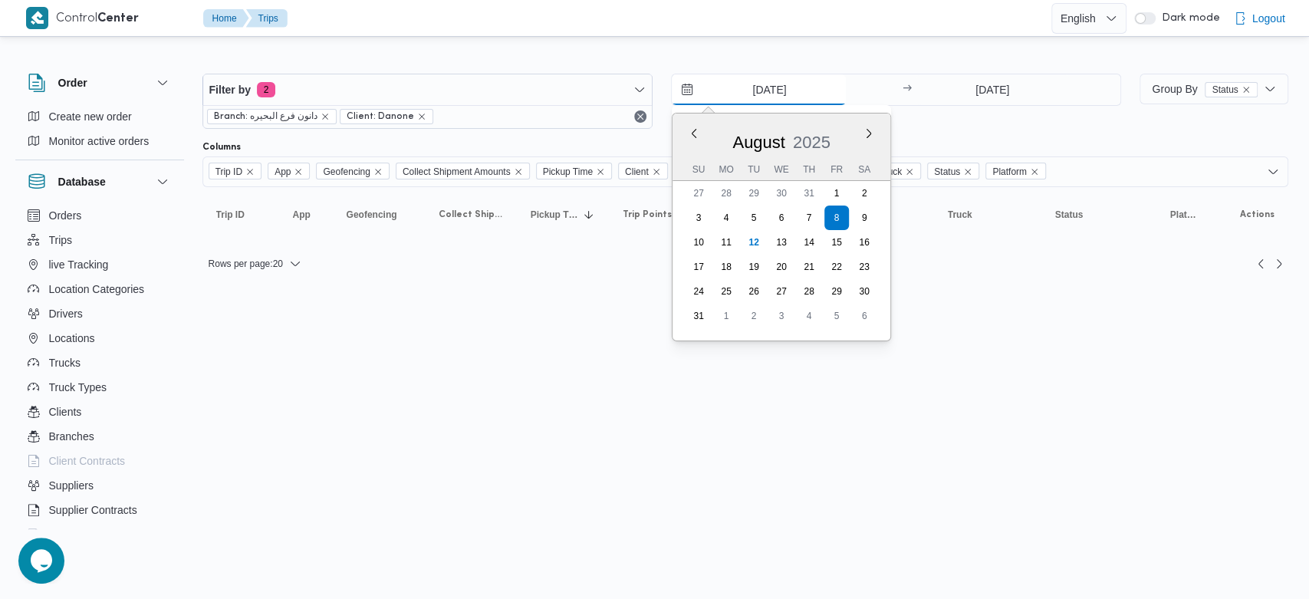
type input "[DATE]"
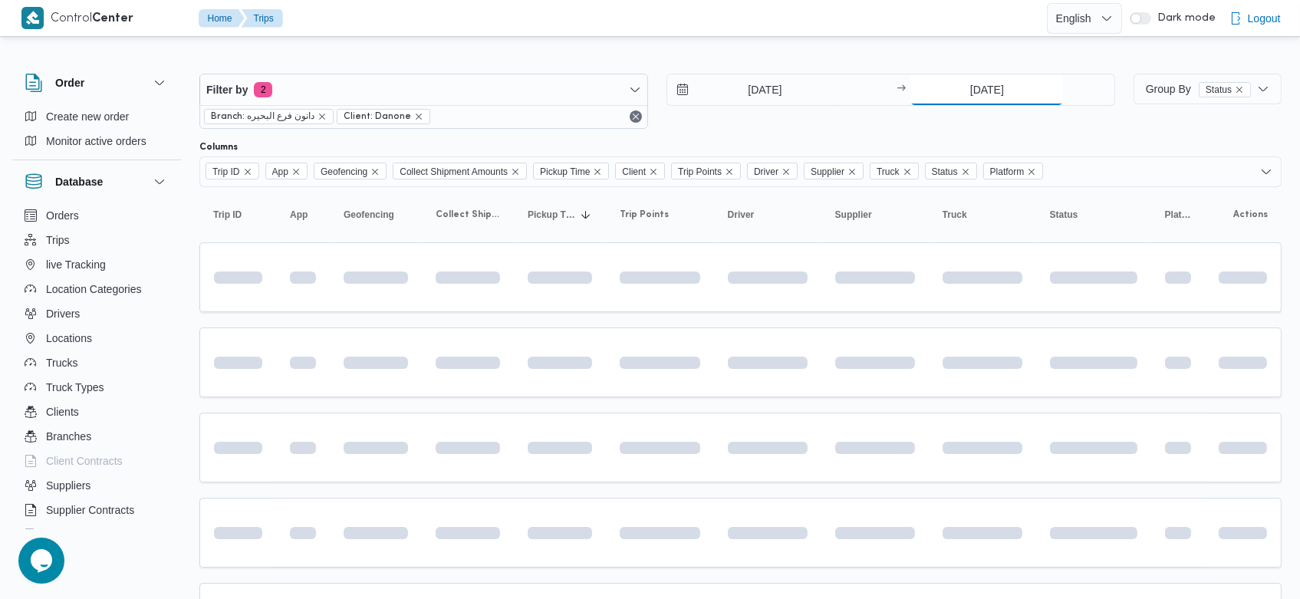
click at [968, 91] on input "[DATE]" at bounding box center [987, 89] width 153 height 31
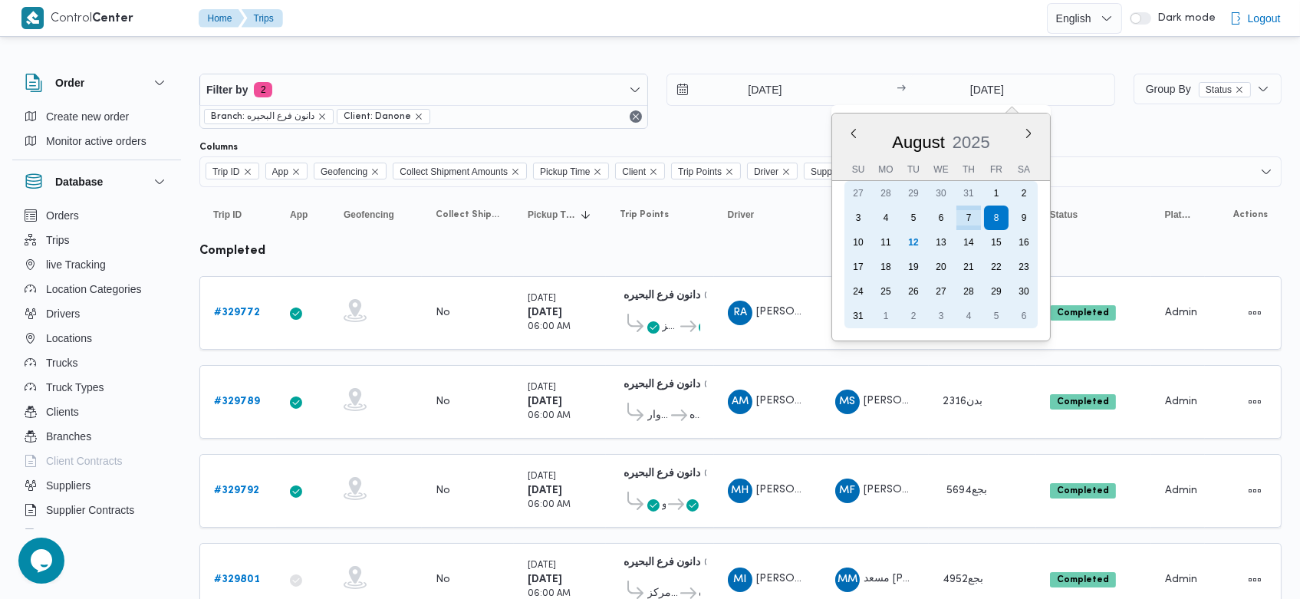
click at [970, 217] on div "7" at bounding box center [969, 218] width 25 height 25
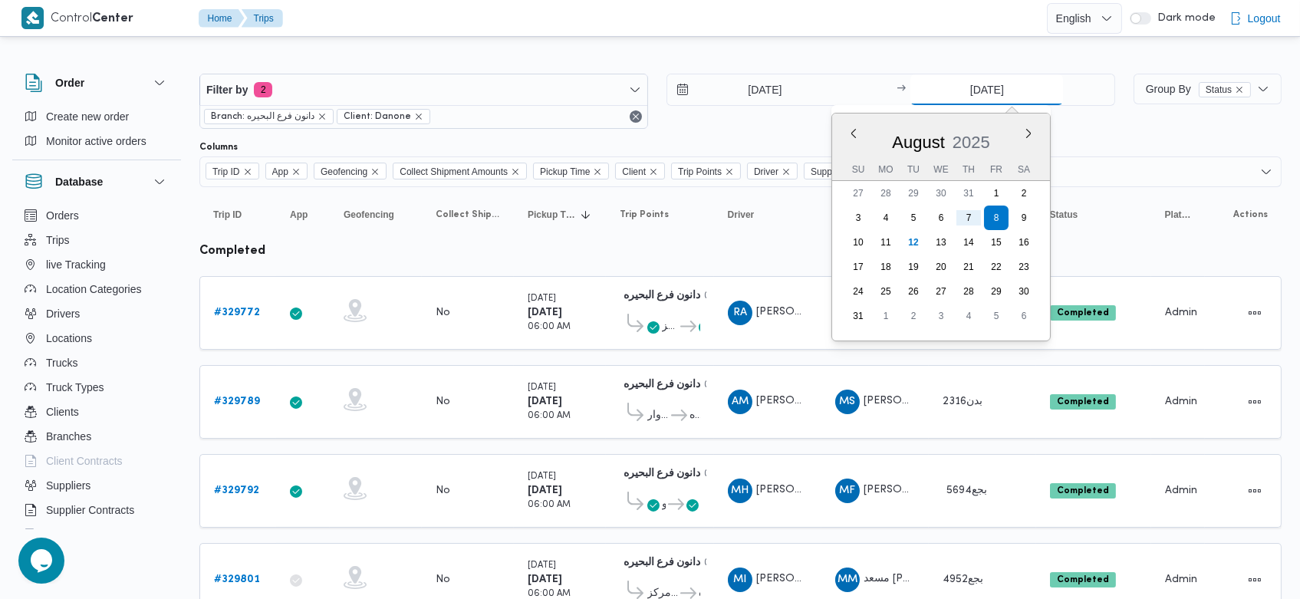
type input "[DATE]"
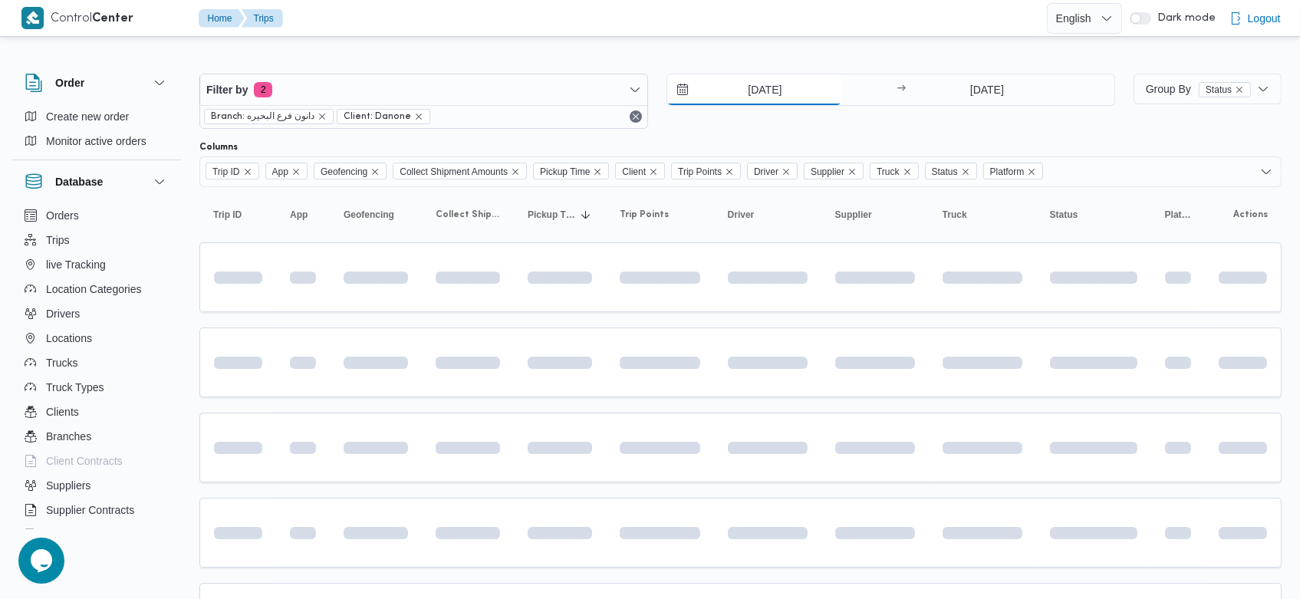
click at [738, 91] on input "[DATE]" at bounding box center [754, 89] width 174 height 31
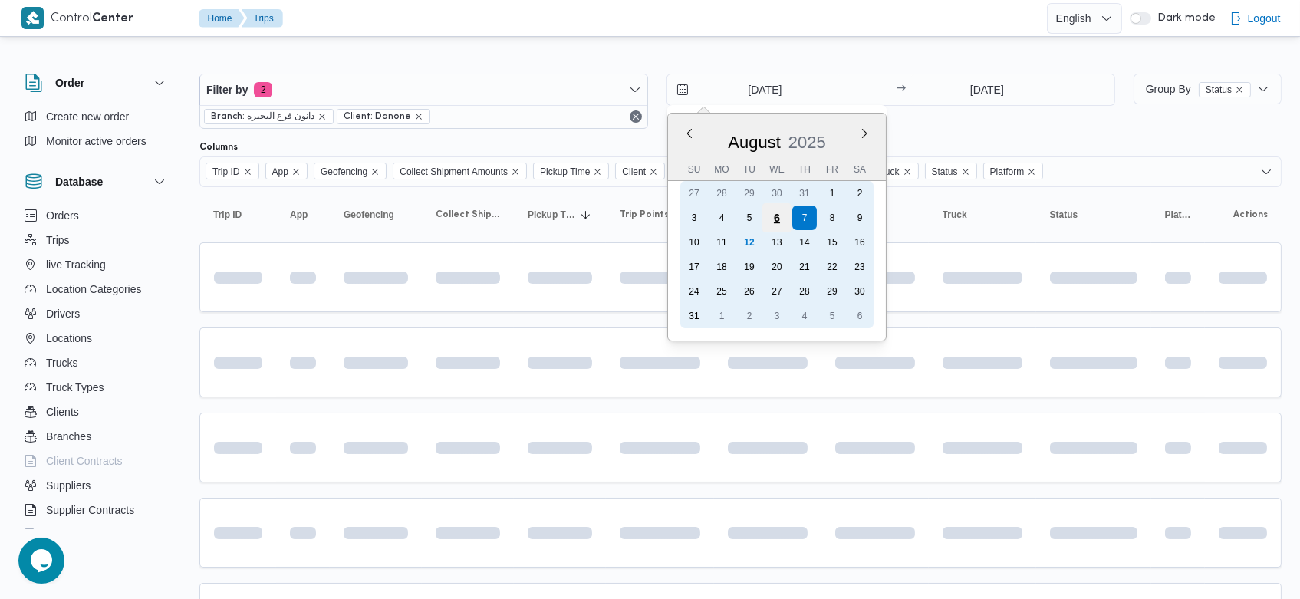
click at [773, 216] on div "6" at bounding box center [777, 217] width 29 height 29
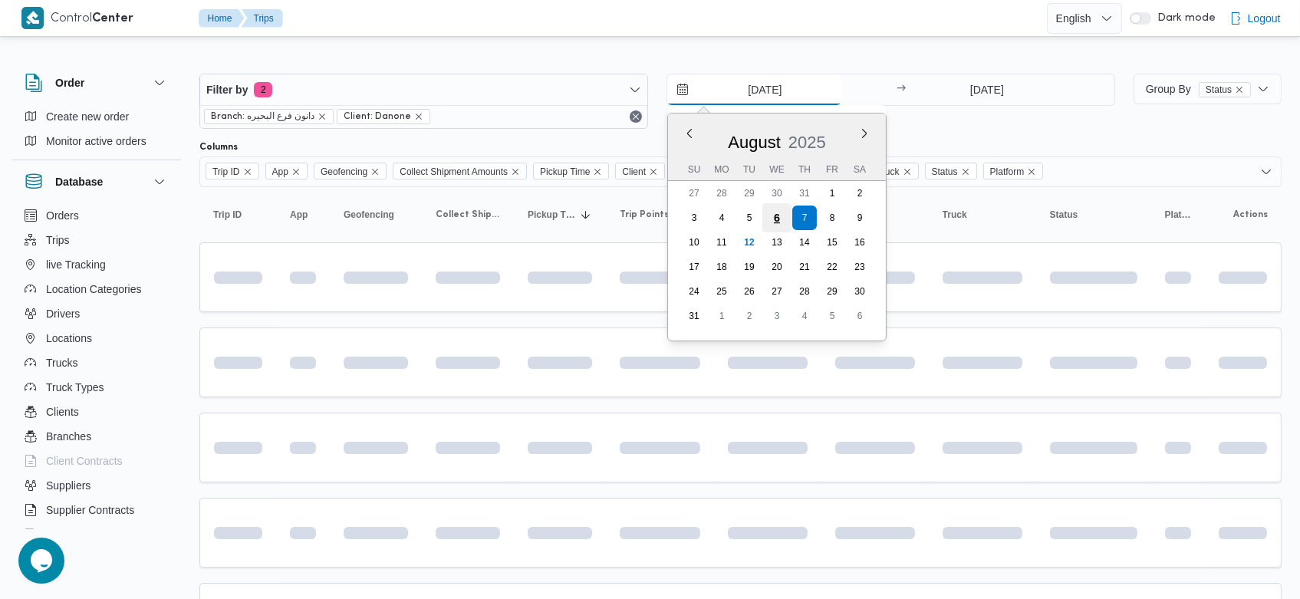
type input "[DATE]"
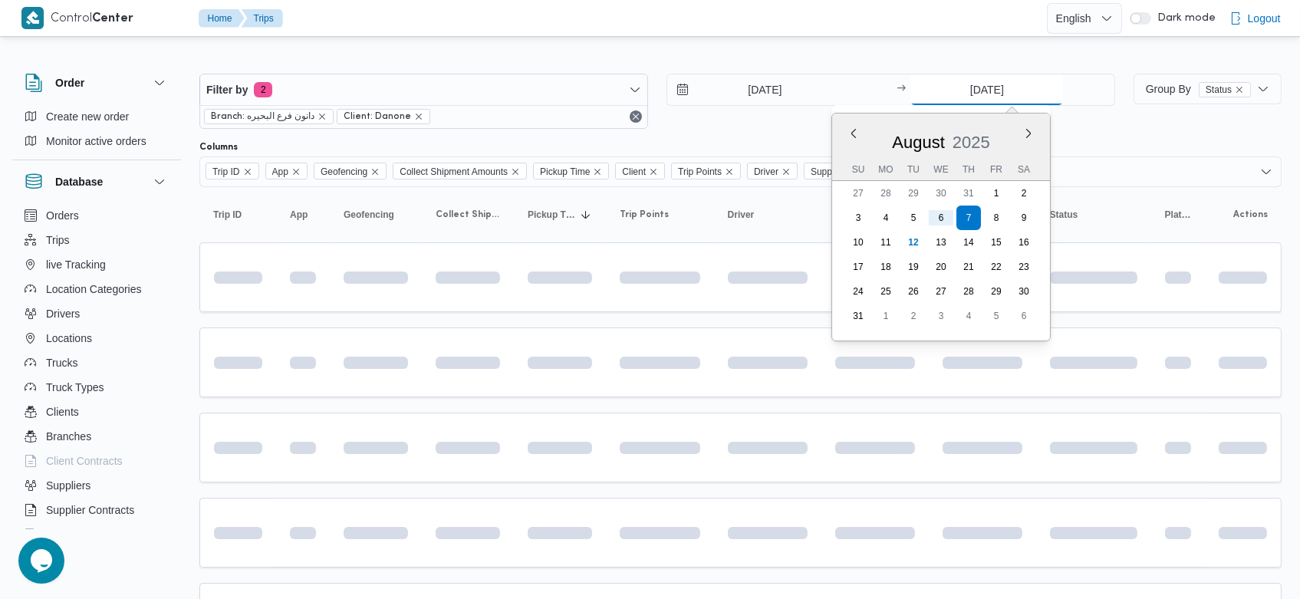
click at [958, 87] on input "[DATE]" at bounding box center [987, 89] width 153 height 31
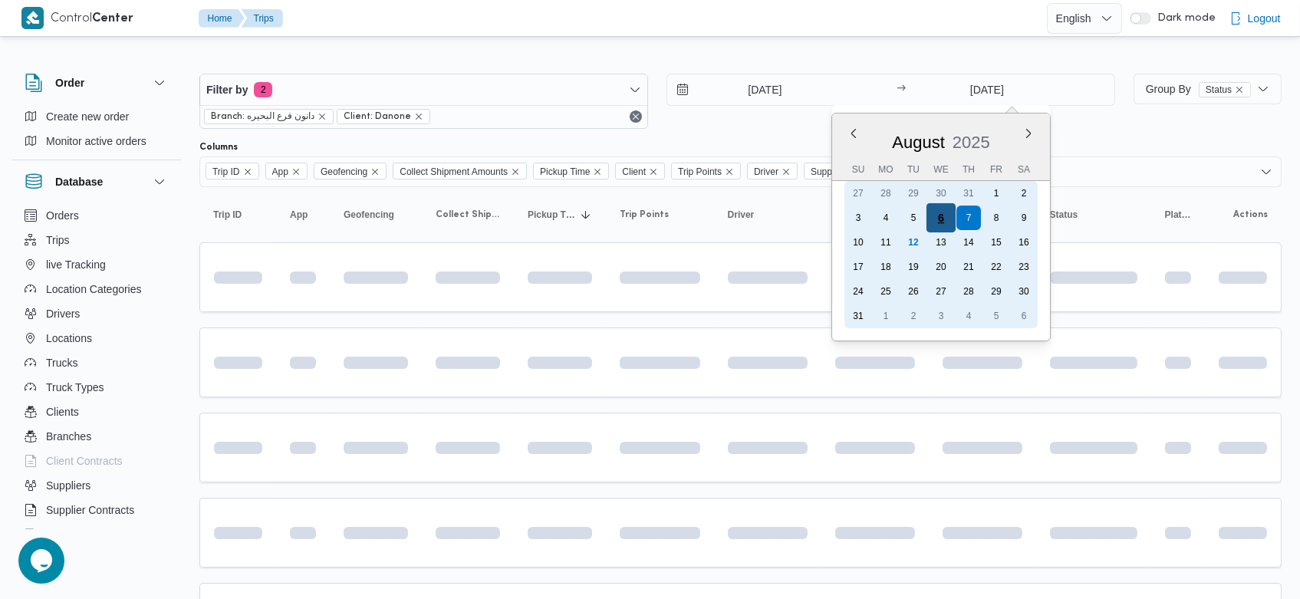
click at [950, 214] on div "6" at bounding box center [941, 217] width 29 height 29
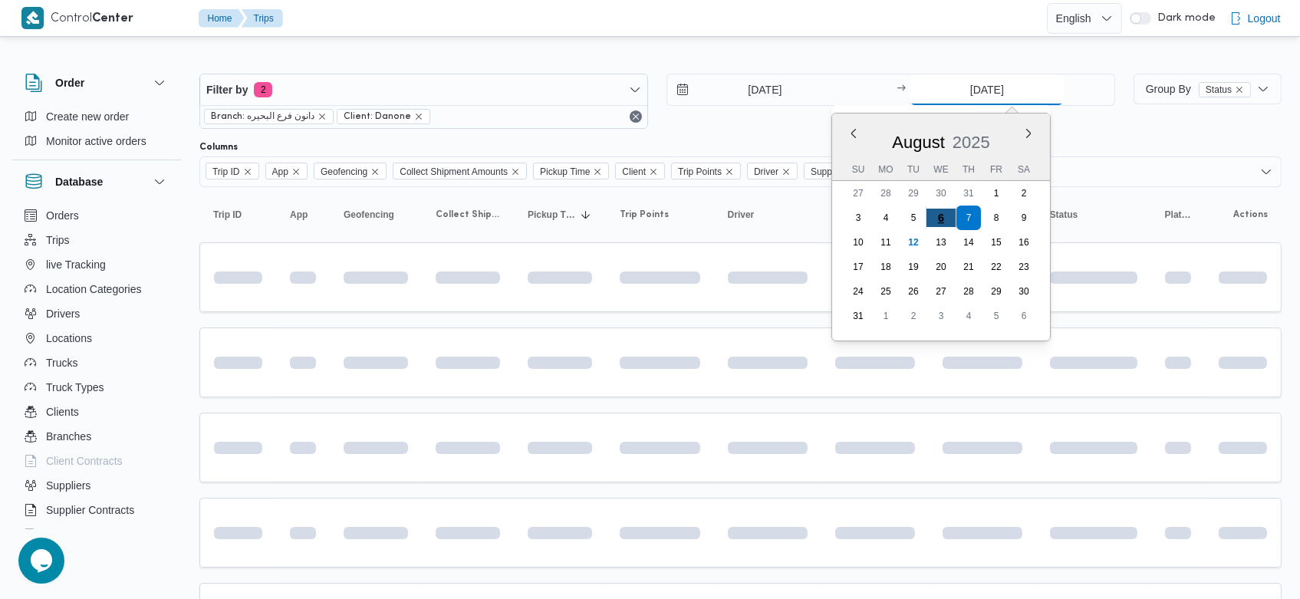
type input "[DATE]"
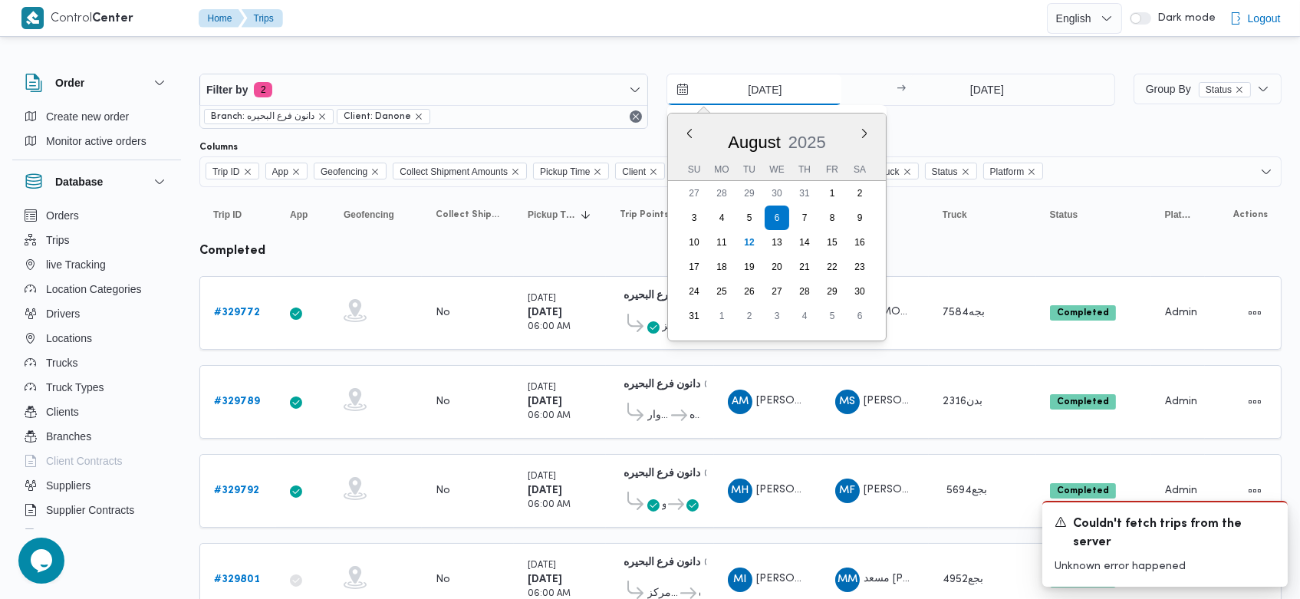
click at [730, 87] on input "[DATE]" at bounding box center [754, 89] width 174 height 31
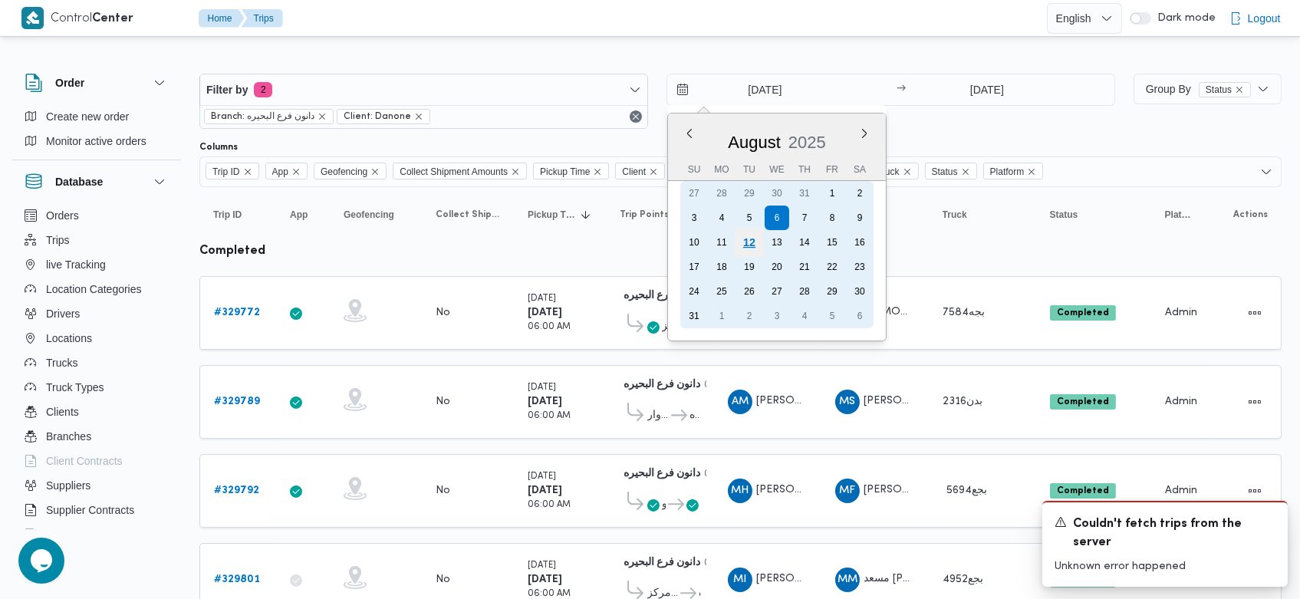
click at [751, 245] on div "12" at bounding box center [749, 242] width 29 height 29
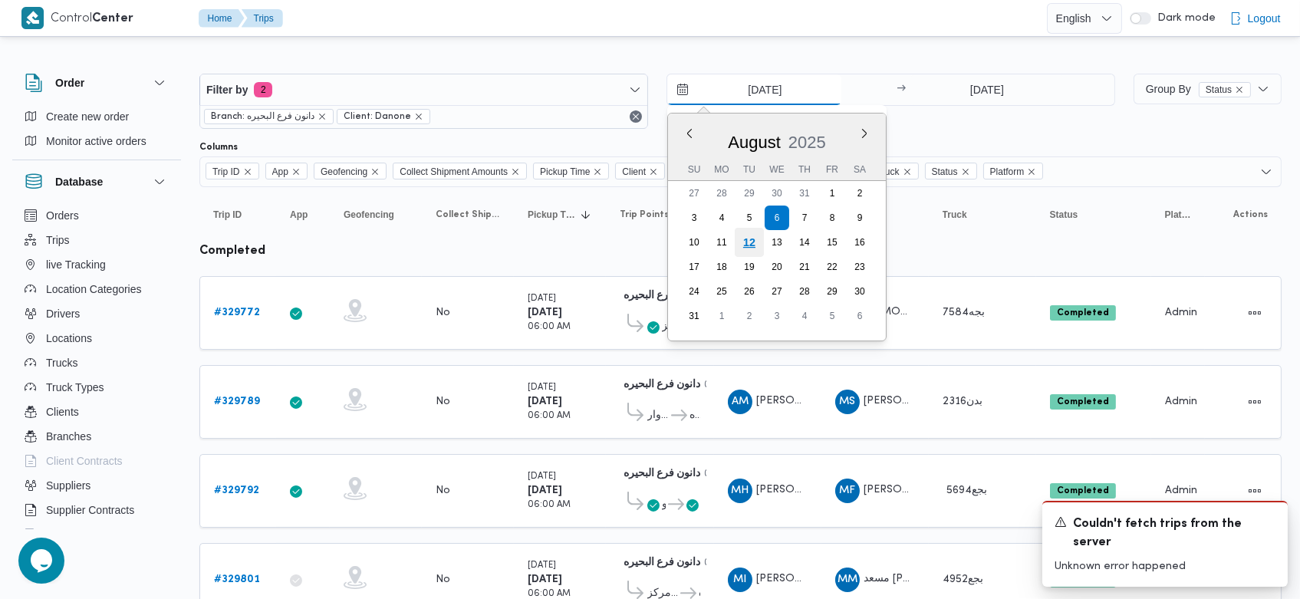
type input "[DATE]"
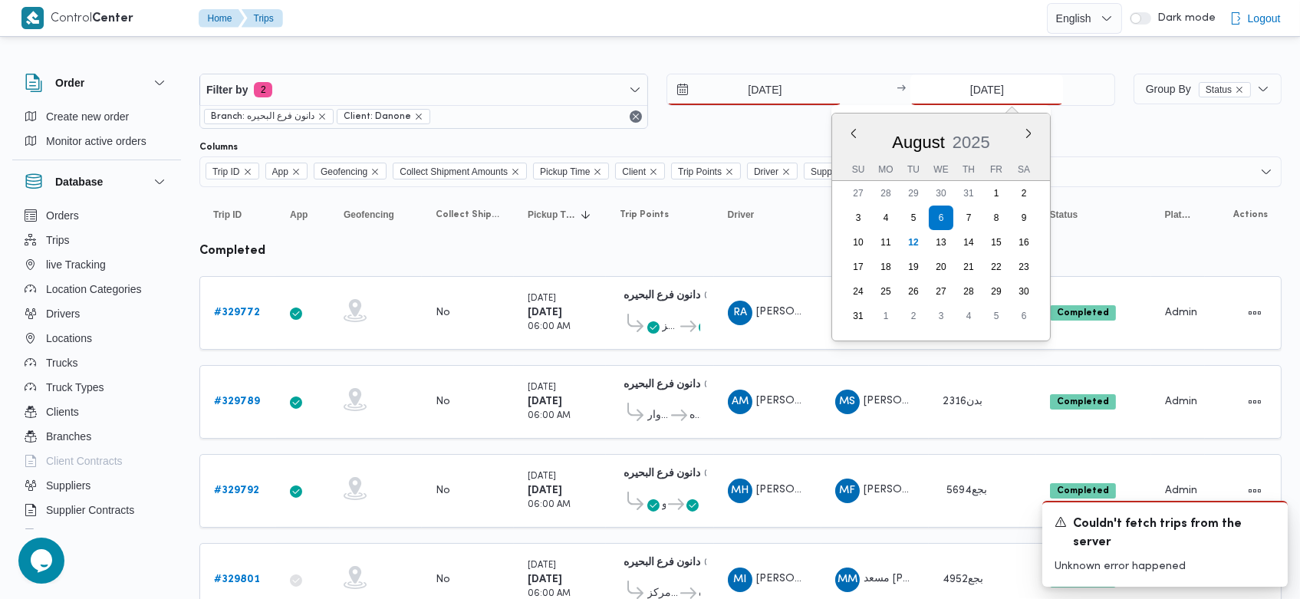
click at [964, 91] on input "[DATE]" at bounding box center [987, 89] width 153 height 31
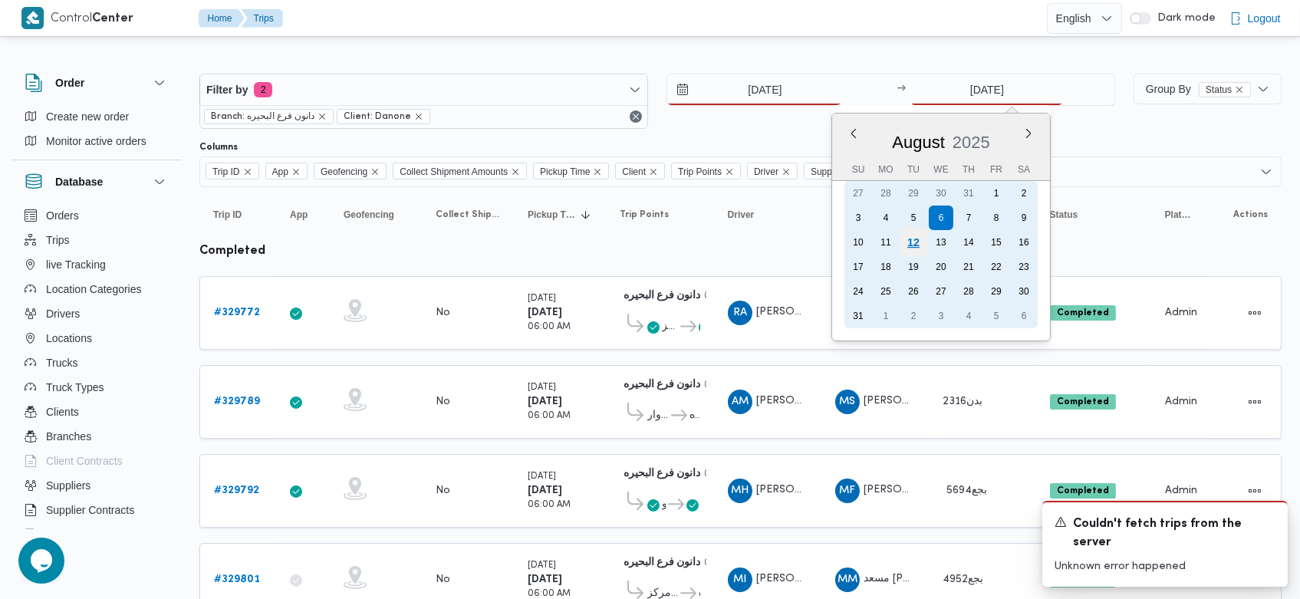
click at [921, 244] on div "12" at bounding box center [913, 242] width 29 height 29
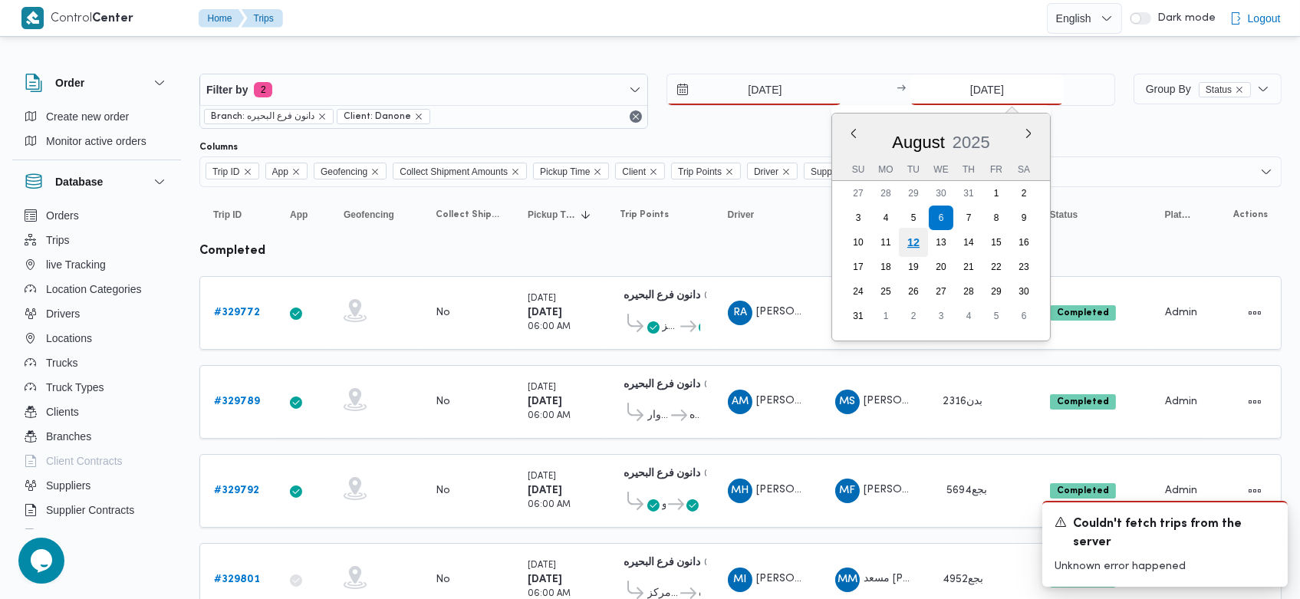
type input "[DATE]"
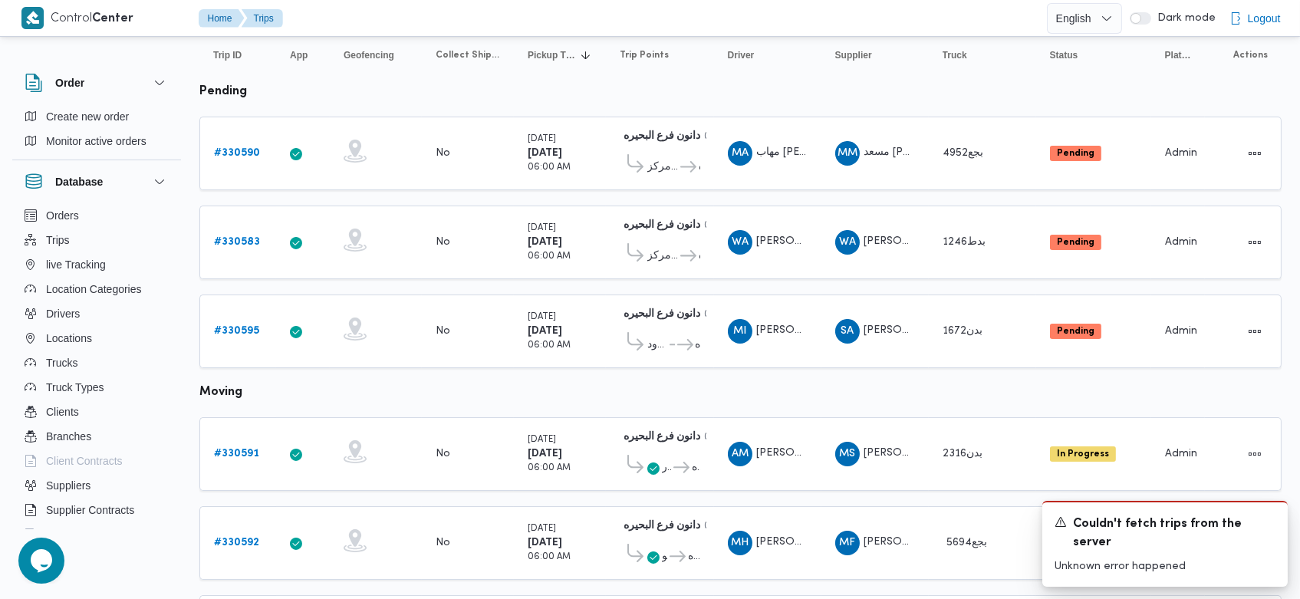
scroll to position [156, 0]
